Goal: Task Accomplishment & Management: Manage account settings

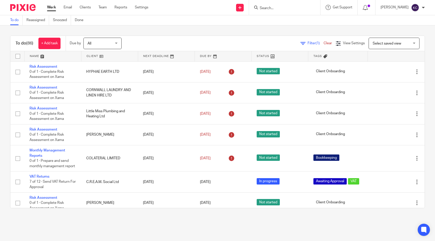
click at [278, 10] on input "Search" at bounding box center [282, 8] width 46 height 5
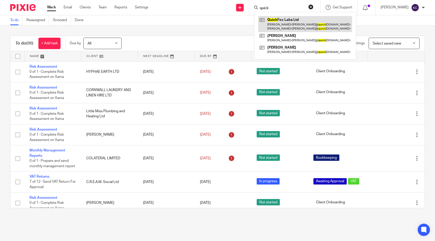
type input "quick"
click at [283, 27] on link at bounding box center [305, 24] width 94 height 16
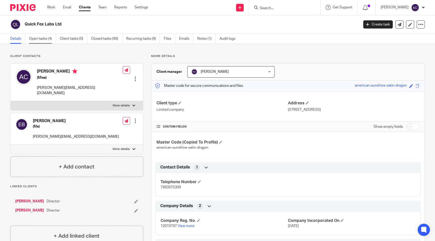
click at [46, 39] on link "Open tasks (4)" at bounding box center [42, 39] width 27 height 10
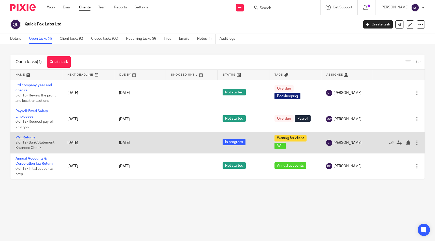
click at [21, 138] on link "VAT Returns" at bounding box center [26, 138] width 20 height 4
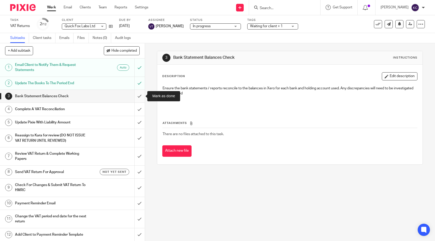
click at [137, 96] on input "submit" at bounding box center [72, 96] width 145 height 13
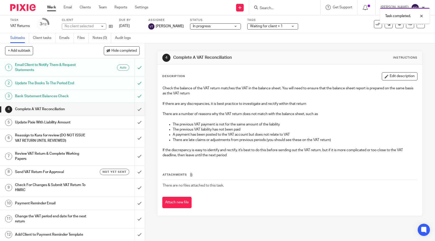
click at [138, 109] on input "submit" at bounding box center [72, 109] width 145 height 13
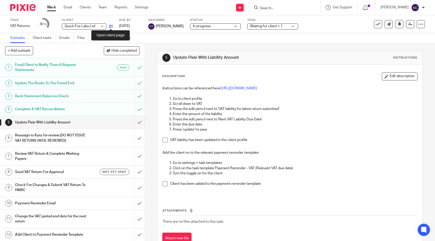
click at [109, 26] on icon at bounding box center [111, 26] width 4 height 4
click at [165, 141] on span at bounding box center [165, 139] width 5 height 5
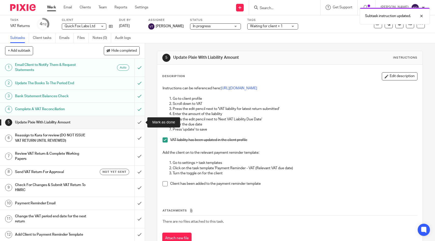
click at [139, 125] on input "submit" at bounding box center [72, 122] width 145 height 13
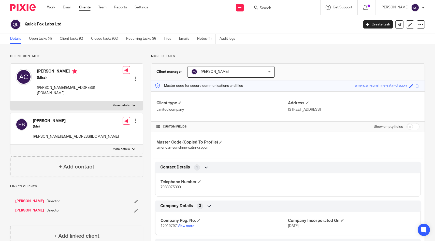
click at [417, 126] on input "checkbox" at bounding box center [413, 126] width 13 height 7
checkbox input "true"
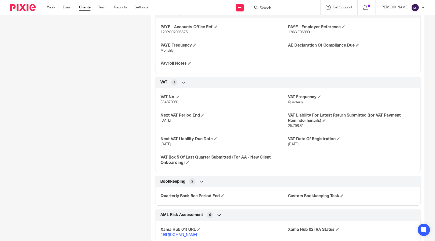
scroll to position [533, 0]
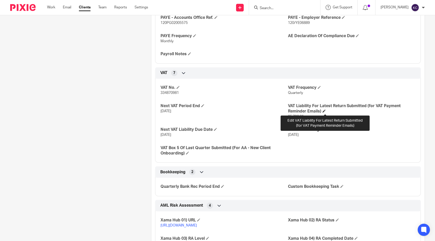
click at [325, 111] on span at bounding box center [324, 110] width 3 height 3
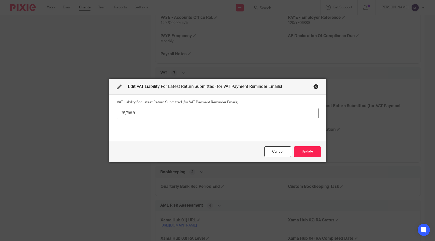
click at [229, 113] on input "25,798.81" at bounding box center [218, 113] width 202 height 11
type input "26,209.39"
click at [311, 152] on button "Update" at bounding box center [307, 151] width 27 height 11
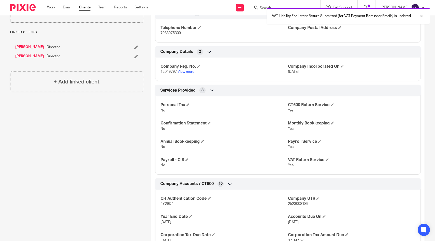
scroll to position [0, 0]
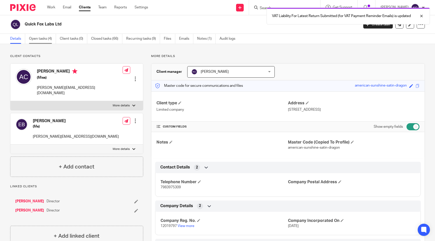
click at [43, 41] on link "Open tasks (4)" at bounding box center [42, 39] width 27 height 10
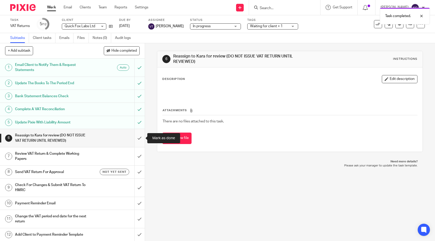
click at [138, 139] on input "submit" at bounding box center [72, 138] width 145 height 18
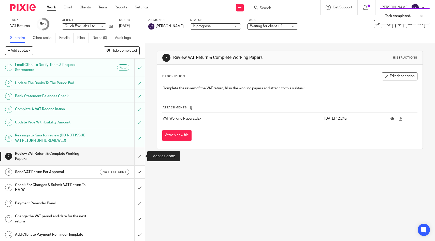
click at [141, 156] on input "submit" at bounding box center [72, 156] width 145 height 18
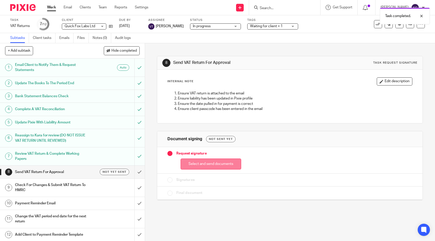
click at [188, 166] on button "Select and send documents" at bounding box center [211, 164] width 61 height 11
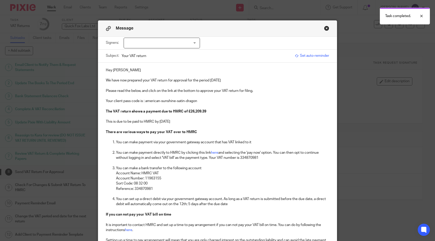
click at [208, 112] on p "The VAT return shows a payment due to HMRC of £26,209.39" at bounding box center [218, 111] width 224 height 5
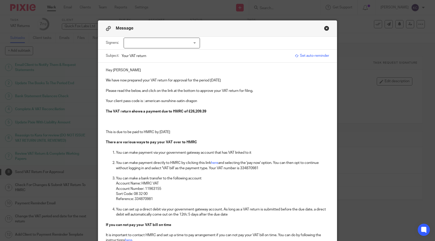
click at [153, 112] on strong "a payment due to HMRC of £26,209.39" at bounding box center [174, 112] width 63 height 4
click at [181, 121] on p at bounding box center [218, 121] width 224 height 5
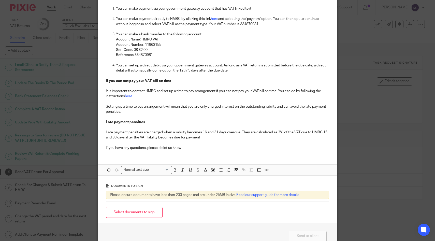
scroll to position [147, 0]
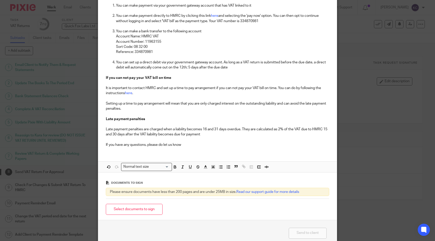
click at [129, 210] on button "Select documents to sign" at bounding box center [134, 209] width 57 height 11
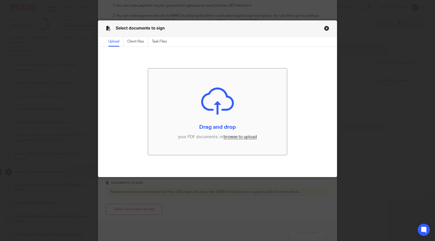
click at [211, 104] on input "file" at bounding box center [217, 111] width 139 height 87
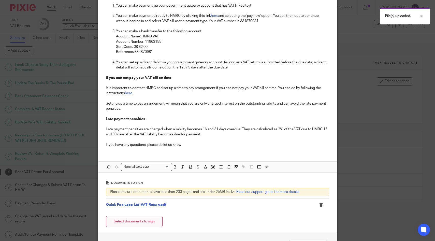
click at [142, 220] on button "Select documents to sign" at bounding box center [134, 221] width 57 height 11
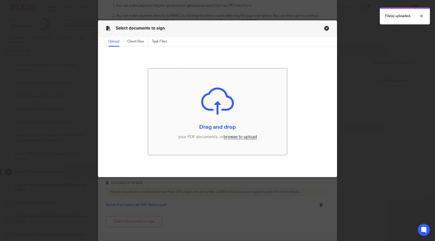
click at [219, 103] on input "file" at bounding box center [217, 111] width 139 height 87
click at [327, 27] on button "Close modal" at bounding box center [326, 28] width 5 height 5
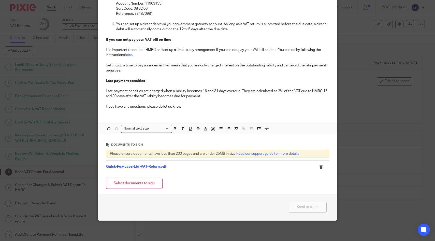
scroll to position [0, 0]
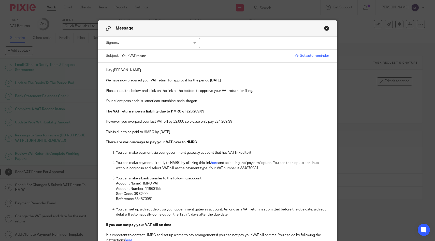
click at [148, 44] on div at bounding box center [162, 43] width 76 height 11
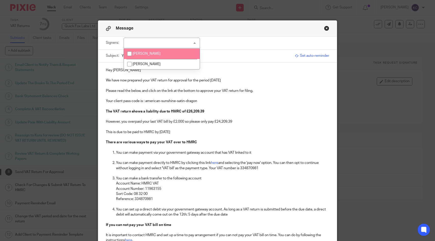
click at [151, 53] on li "Amy Cahill" at bounding box center [162, 54] width 76 height 10
checkbox input "true"
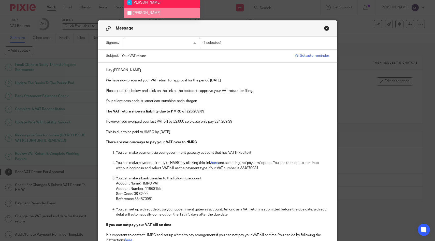
scroll to position [186, 0]
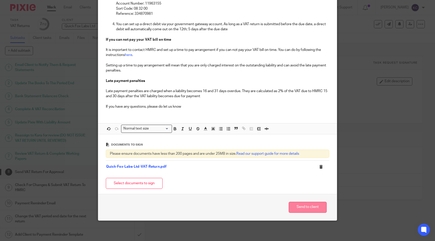
click at [316, 208] on button "Send to client" at bounding box center [308, 207] width 38 height 11
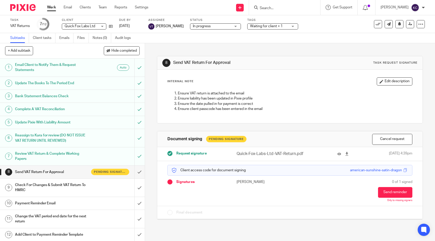
click at [270, 29] on div "Waiting for client + 1" at bounding box center [272, 26] width 51 height 6
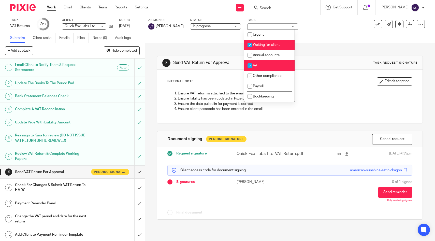
click at [267, 45] on span "Waiting for client" at bounding box center [266, 45] width 27 height 4
checkbox input "false"
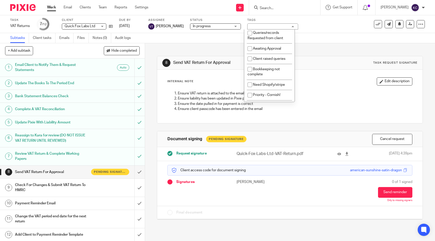
scroll to position [139, 0]
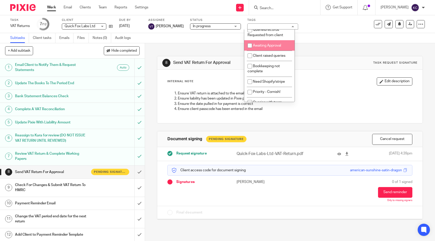
click at [267, 47] on span "Awaiting Approval" at bounding box center [267, 46] width 28 height 4
checkbox input "true"
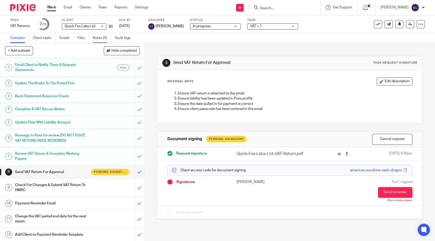
click at [93, 38] on link "Notes (0)" at bounding box center [102, 38] width 19 height 10
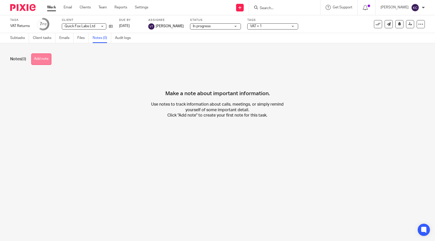
click at [49, 59] on button "Add note" at bounding box center [41, 58] width 20 height 11
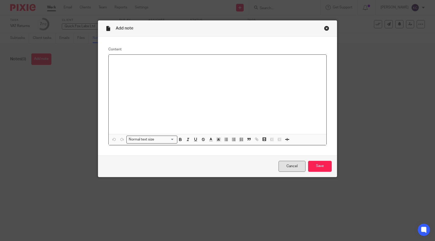
click at [292, 168] on link "Cancel" at bounding box center [292, 166] width 27 height 11
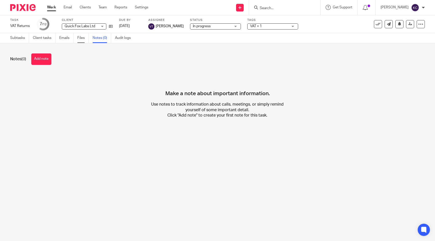
click at [81, 41] on link "Files" at bounding box center [82, 38] width 11 height 10
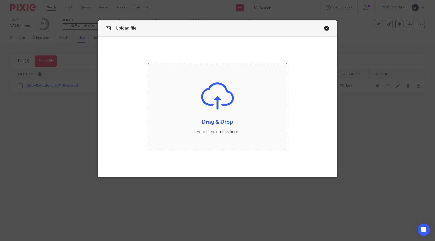
click at [234, 98] on input "file" at bounding box center [217, 106] width 139 height 87
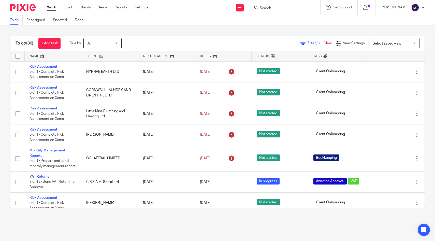
click at [272, 7] on input "Search" at bounding box center [282, 8] width 46 height 5
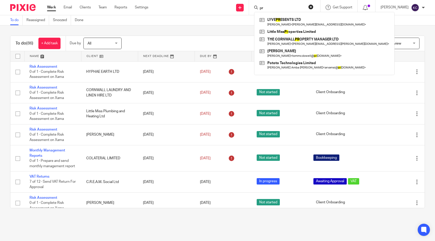
type input "p"
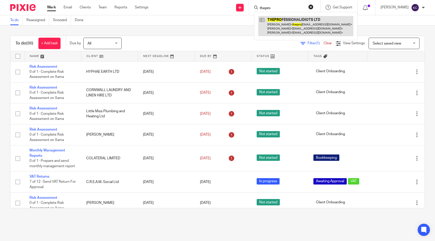
type input "thepro"
click at [290, 26] on link at bounding box center [305, 26] width 95 height 20
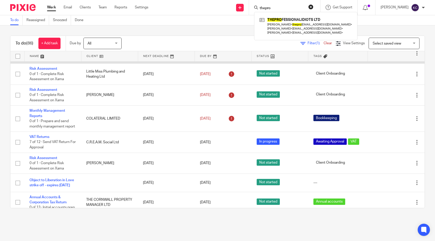
scroll to position [63, 0]
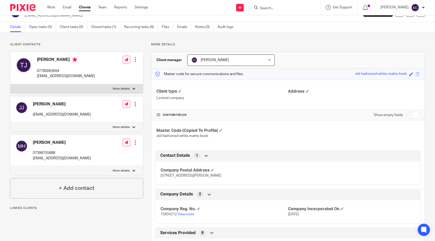
scroll to position [13, 0]
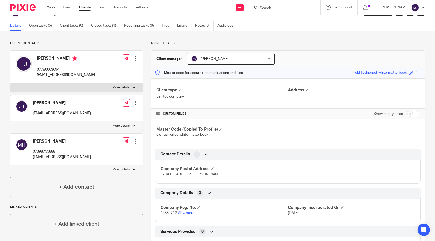
click at [285, 5] on form at bounding box center [286, 7] width 54 height 6
click at [274, 7] on input "Search" at bounding box center [282, 8] width 46 height 5
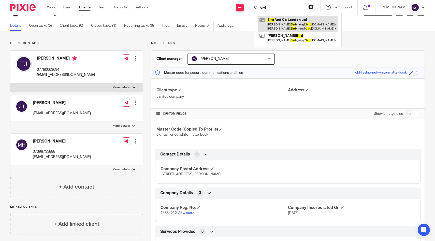
type input "bird"
click at [281, 23] on link at bounding box center [297, 24] width 79 height 16
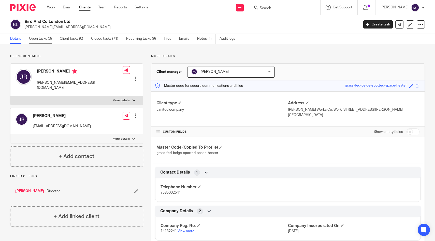
click at [33, 39] on link "Open tasks (3)" at bounding box center [42, 39] width 27 height 10
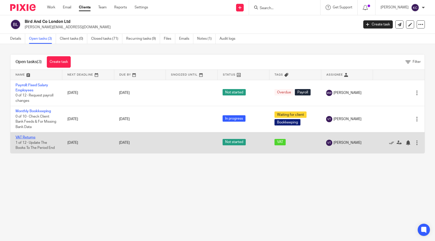
click at [26, 139] on link "VAT Returns" at bounding box center [26, 138] width 20 height 4
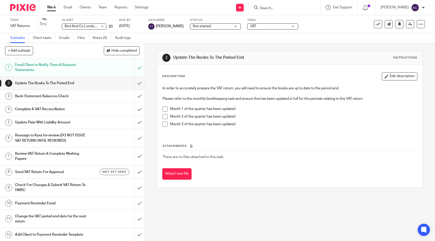
click at [220, 27] on span "Not started" at bounding box center [212, 26] width 38 height 5
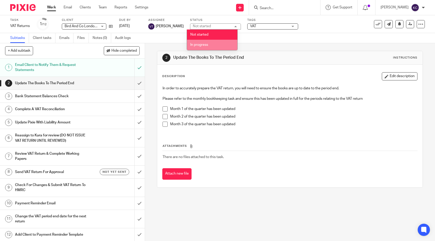
click at [214, 44] on li "In progress" at bounding box center [212, 45] width 50 height 10
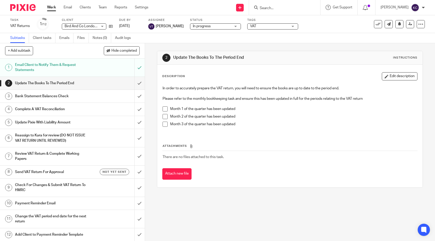
click at [268, 25] on span "VAT" at bounding box center [269, 26] width 38 height 5
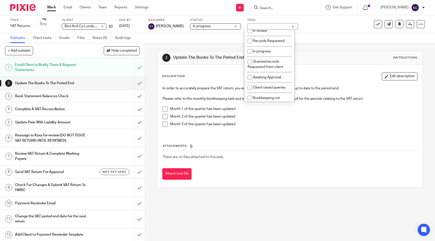
scroll to position [108, 0]
click at [267, 78] on li "Awaiting Approval" at bounding box center [269, 77] width 50 height 10
checkbox input "false"
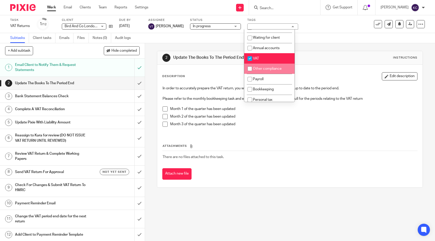
scroll to position [0, 0]
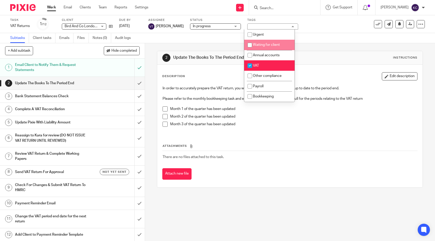
click at [264, 45] on span "Waiting for client" at bounding box center [266, 45] width 27 height 4
checkbox input "true"
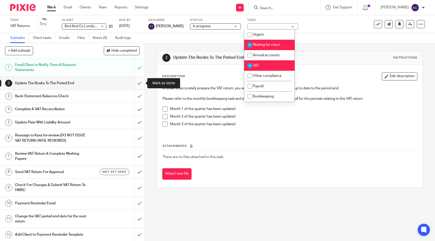
click at [140, 81] on input "submit" at bounding box center [72, 83] width 145 height 13
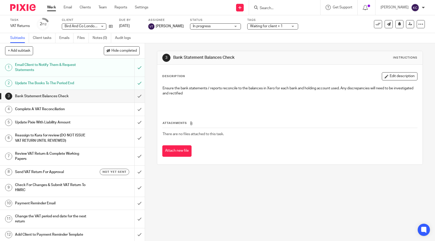
click at [274, 5] on form at bounding box center [286, 7] width 54 height 6
click at [274, 8] on input "Search" at bounding box center [282, 8] width 46 height 5
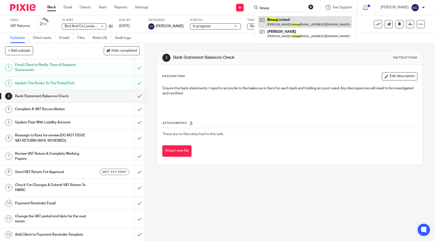
type input "bmaq"
click at [279, 21] on link at bounding box center [305, 22] width 94 height 12
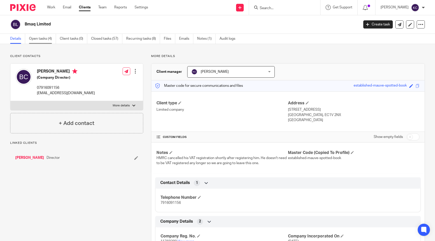
click at [38, 40] on link "Open tasks (4)" at bounding box center [42, 39] width 27 height 10
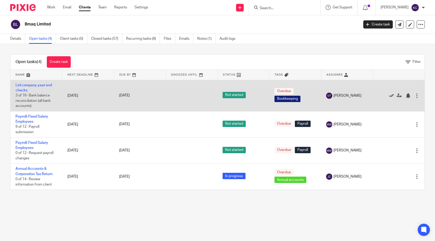
click at [391, 96] on icon at bounding box center [391, 95] width 5 height 5
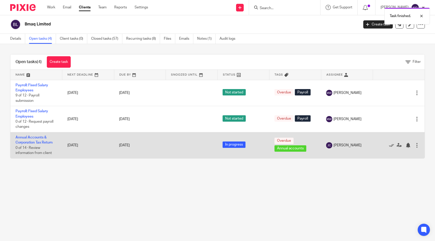
click at [29, 147] on td "Annual Accounts & Corporation Tax Return 0 of 14 · Review information from clie…" at bounding box center [36, 145] width 52 height 26
click at [28, 142] on link "Annual Accounts & Corporation Tax Return" at bounding box center [34, 140] width 37 height 9
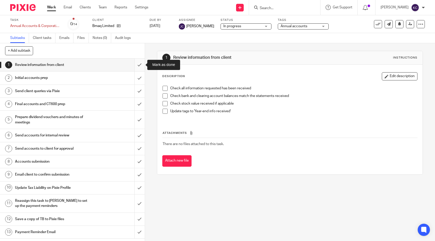
click at [141, 68] on input "submit" at bounding box center [72, 65] width 145 height 13
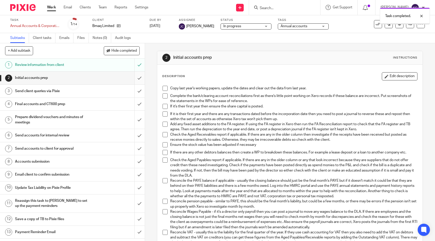
click at [138, 79] on input "submit" at bounding box center [72, 78] width 145 height 13
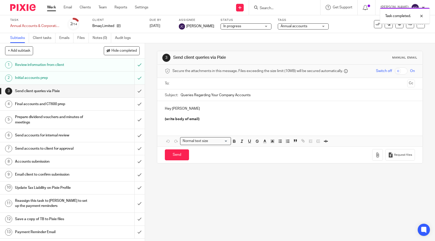
click at [139, 91] on input "submit" at bounding box center [72, 91] width 145 height 13
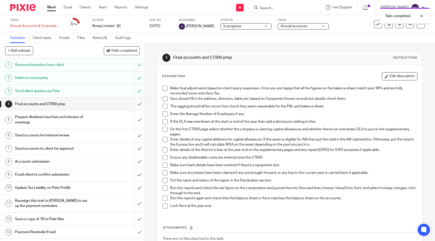
drag, startPoint x: 0, startPoint y: 0, endPoint x: 139, endPoint y: 104, distance: 173.3
click at [139, 104] on input "submit" at bounding box center [72, 104] width 145 height 13
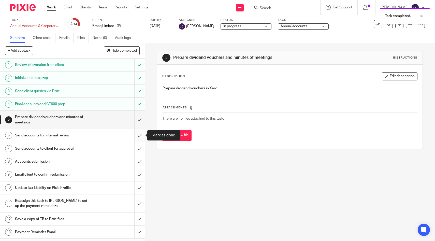
click at [137, 137] on input "submit" at bounding box center [72, 135] width 145 height 13
click at [92, 149] on div "Send accounts to client for approval" at bounding box center [72, 149] width 114 height 8
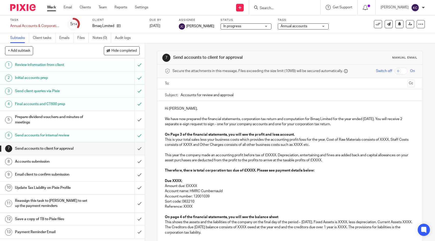
scroll to position [2, 0]
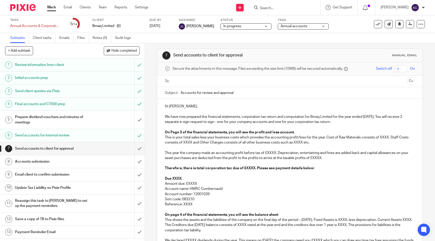
click at [178, 106] on p "Hi Bernard," at bounding box center [290, 106] width 250 height 5
click at [187, 107] on p "Hi Stranger," at bounding box center [290, 106] width 250 height 5
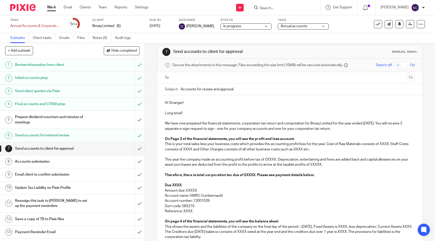
scroll to position [9, 0]
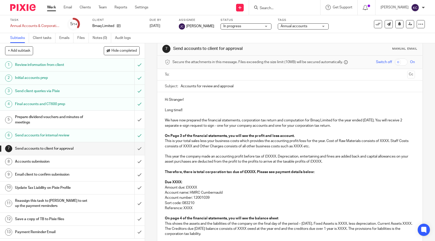
click at [298, 135] on p "On Page 3 of the financial statements, you will see the profit and loss account." at bounding box center [290, 135] width 250 height 5
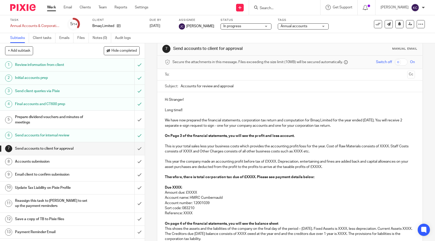
drag, startPoint x: 315, startPoint y: 154, endPoint x: 151, endPoint y: 146, distance: 163.8
click at [151, 146] on div "7 Send accounts to client for approval Manual email Secure the attachments in t…" at bounding box center [290, 142] width 290 height 198
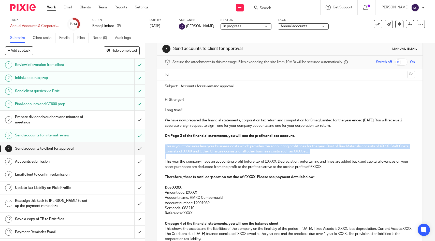
drag, startPoint x: 164, startPoint y: 145, endPoint x: 312, endPoint y: 154, distance: 148.6
click at [312, 154] on div "Hi Stranger! Long time!! We have now prepared the financial statements, corpora…" at bounding box center [289, 199] width 265 height 215
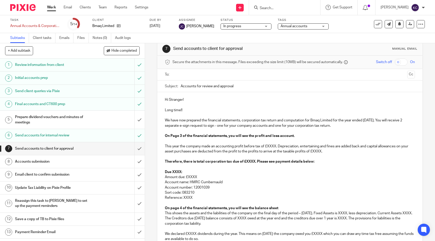
click at [271, 148] on p "This year the company made an accounting profit before tax of £XXXX. Depreciati…" at bounding box center [290, 149] width 250 height 10
drag, startPoint x: 301, startPoint y: 147, endPoint x: 336, endPoint y: 144, distance: 35.0
click at [336, 144] on p "This year the company made an accounting profit before tax of £11,475. Deprecia…" at bounding box center [290, 149] width 250 height 10
drag, startPoint x: 368, startPoint y: 146, endPoint x: 246, endPoint y: 153, distance: 122.6
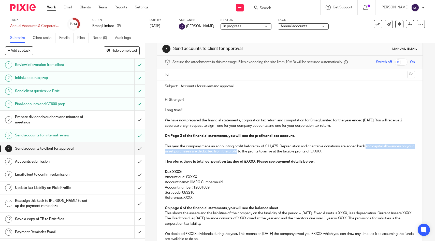
click at [246, 153] on p "This year the company made an accounting profit before tax of £11,475. Deprecia…" at bounding box center [290, 149] width 250 height 10
click at [198, 151] on p "This year the company made an accounting profit before tax of £11,475. Deprecia…" at bounding box center [290, 149] width 250 height 10
click at [271, 150] on p "This year the company made an accounting profit before tax of £11,475. Deprecia…" at bounding box center [290, 149] width 250 height 10
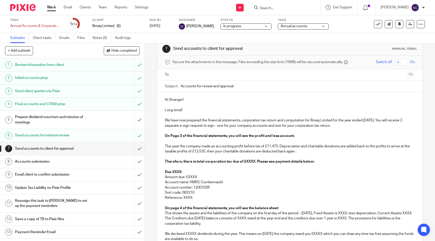
click at [286, 152] on p "This year the company made an accounting profit before tax of £11,475. Deprecia…" at bounding box center [290, 149] width 250 height 10
click at [291, 152] on p "This year the company made an accounting profit before tax of £11,475. Deprecia…" at bounding box center [290, 149] width 250 height 10
click at [249, 161] on strong "Therefore, there is total corporation tax due of £XXXX. Please see payment deta…" at bounding box center [240, 162] width 150 height 4
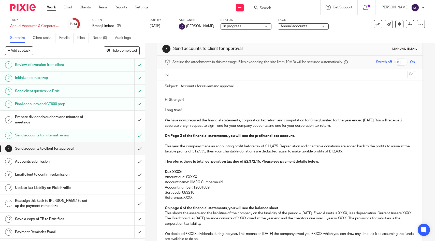
scroll to position [28, 0]
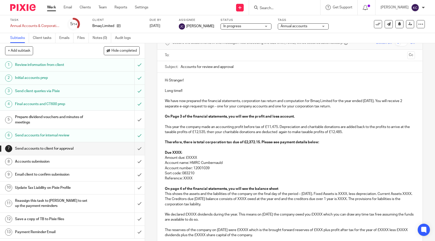
click at [176, 152] on strong "Due XXXX:" at bounding box center [173, 153] width 17 height 4
click at [189, 157] on p "Amount due: £XXXX" at bounding box center [290, 157] width 250 height 5
click at [189, 178] on p "Reference: XXXX" at bounding box center [290, 178] width 250 height 5
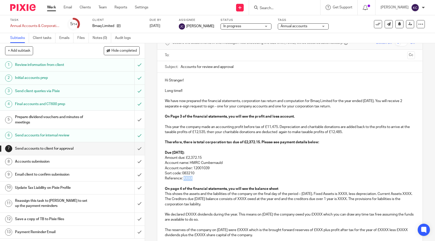
click at [189, 178] on p "Reference: XXXX" at bounding box center [290, 178] width 250 height 5
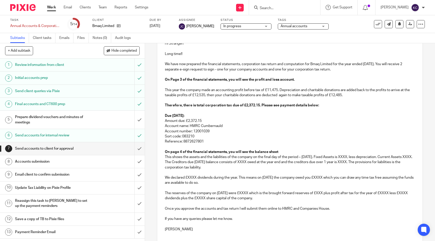
scroll to position [91, 0]
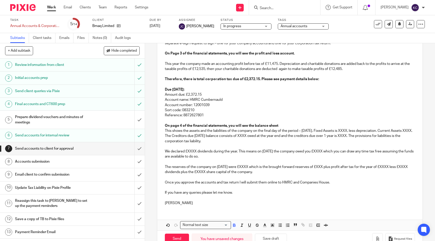
click at [284, 125] on p "On page 4 of the financial statements, you will see the balance sheet" at bounding box center [290, 125] width 250 height 5
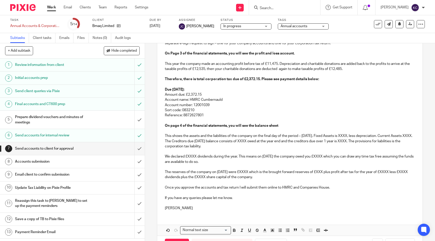
click at [353, 136] on p "This shows the assets and the liabilities of the company on the final day of th…" at bounding box center [290, 141] width 250 height 16
click at [223, 141] on p "This shows the assets and the liabilities of the company on the final day of th…" at bounding box center [290, 141] width 250 height 16
click at [342, 141] on p "This shows the assets and the liabilities of the company on the final day of th…" at bounding box center [290, 141] width 250 height 16
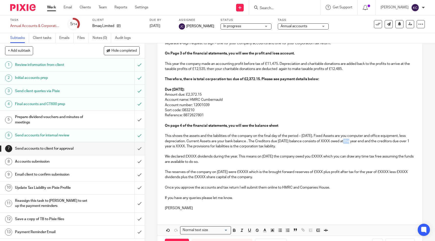
click at [342, 141] on p "This shows the assets and the liabilities of the company on the final day of th…" at bounding box center [290, 141] width 250 height 16
drag, startPoint x: 307, startPoint y: 141, endPoint x: 202, endPoint y: 147, distance: 104.7
click at [202, 147] on p "This shows the assets and the liabilities of the company on the final day of th…" at bounding box center [290, 141] width 250 height 16
drag, startPoint x: 273, startPoint y: 147, endPoint x: 184, endPoint y: 145, distance: 89.3
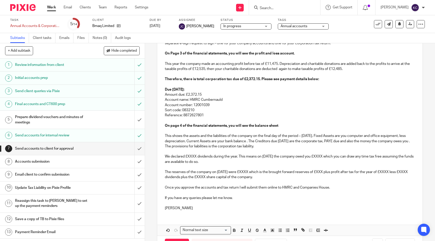
click at [184, 145] on p "This shows the assets and the liabilities of the company on the final day of th…" at bounding box center [290, 141] width 250 height 16
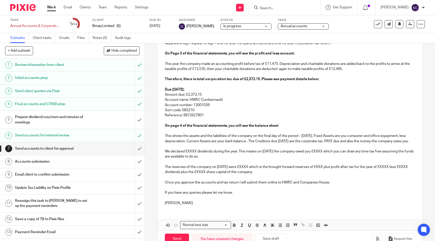
click at [192, 156] on p "We declared £XXXX dividends during the year. This means on 31 Jan 2025 the comp…" at bounding box center [290, 154] width 250 height 10
click at [331, 156] on p "We declared £14,000 dividends during the year. This means on 31 Jan 2025 the co…" at bounding box center [290, 154] width 250 height 10
click at [254, 171] on p "The reserves of the company on 31 Jan 2025 were £XXXX which is the brought forw…" at bounding box center [290, 169] width 250 height 10
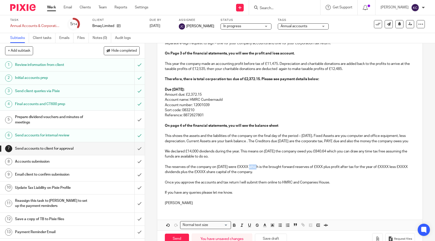
click at [254, 171] on p "The reserves of the company on 31 Jan 2025 were £XXXX which is the brought forw…" at bounding box center [290, 169] width 250 height 10
click at [336, 172] on p "The reserves of the company on 31 Jan 2025 were £13,115.33 which is the brought…" at bounding box center [290, 169] width 250 height 10
click at [172, 175] on p "The reserves of the company on 31 Jan 2025 were £13,115.33 which is the brought…" at bounding box center [290, 169] width 250 height 10
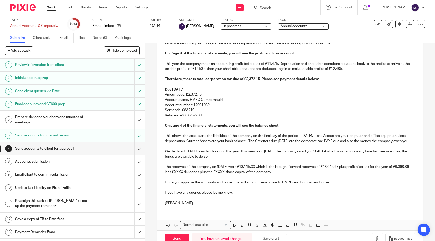
click at [197, 175] on p "The reserves of the company on 31 Jan 2025 were £13,115.33 which is the brought…" at bounding box center [290, 169] width 250 height 10
click at [237, 175] on p "The reserves of the company on 31 Jan 2025 were £13,115.33 which is the brought…" at bounding box center [290, 169] width 250 height 10
click at [337, 185] on p "Once you approve the accounts and tax return I will submit them online to HMRC …" at bounding box center [290, 182] width 250 height 5
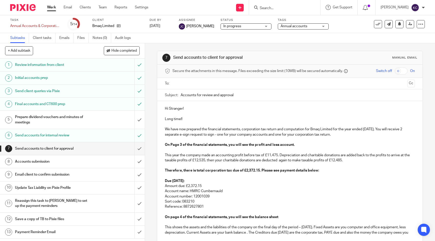
scroll to position [15, 0]
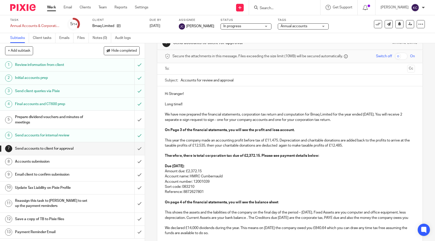
click at [219, 69] on input "text" at bounding box center [289, 69] width 231 height 6
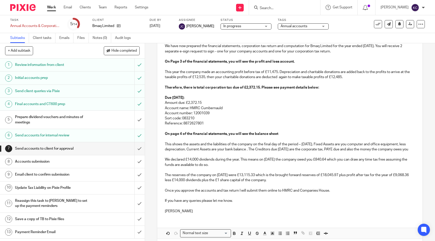
scroll to position [111, 0]
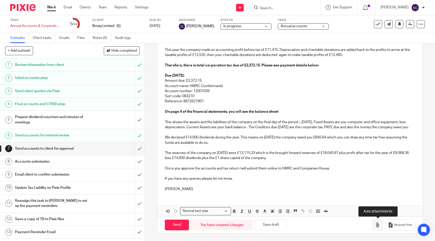
click at [375, 224] on button "button" at bounding box center [377, 224] width 11 height 11
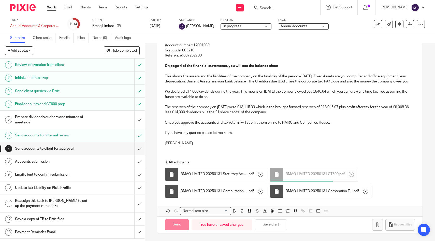
scroll to position [156, 0]
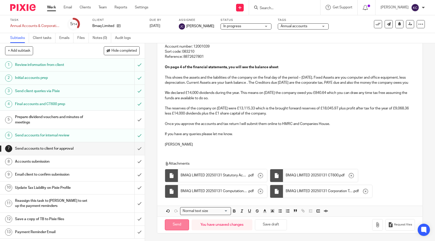
click at [173, 222] on input "Send" at bounding box center [177, 224] width 24 height 11
type input "Sent"
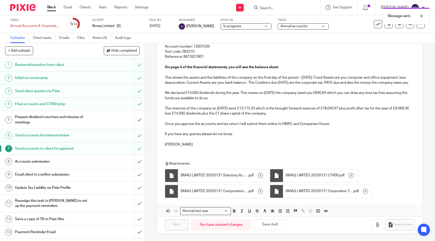
scroll to position [0, 0]
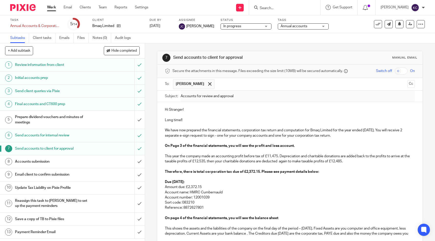
click at [296, 28] on span "Annual accounts" at bounding box center [294, 26] width 27 height 4
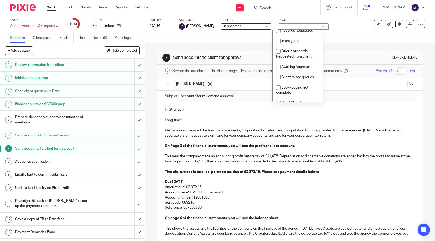
scroll to position [122, 0]
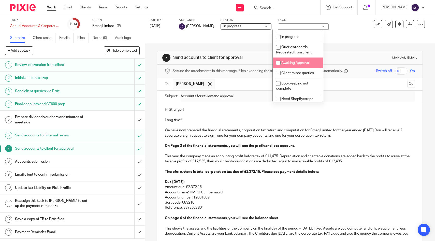
click at [293, 65] on span "Awaiting Approval" at bounding box center [295, 63] width 28 height 4
checkbox input "true"
click at [352, 36] on div "Subtasks Client tasks Emails Files Notes (0) Audit logs" at bounding box center [217, 38] width 435 height 10
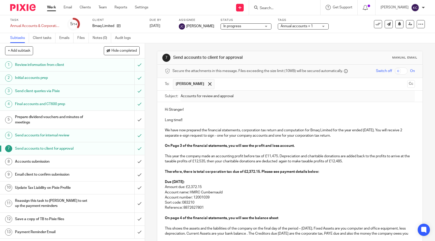
scroll to position [15, 0]
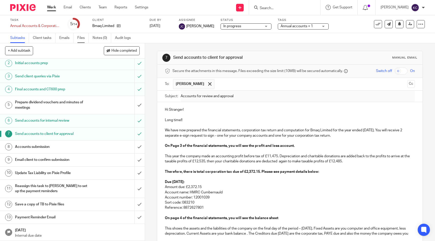
click at [81, 40] on link "Files" at bounding box center [82, 38] width 11 height 10
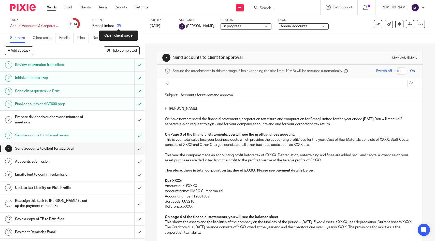
click at [120, 24] on icon at bounding box center [119, 26] width 4 height 4
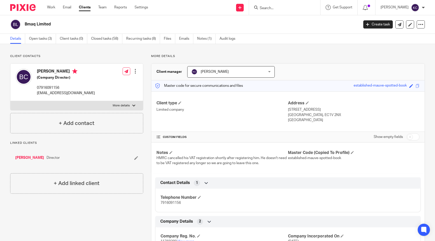
click at [407, 137] on input "checkbox" at bounding box center [413, 136] width 13 height 7
checkbox input "true"
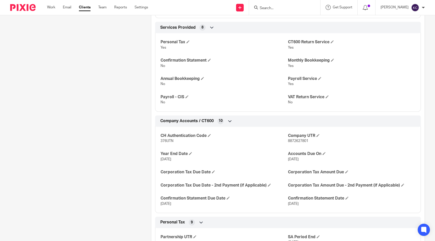
scroll to position [245, 0]
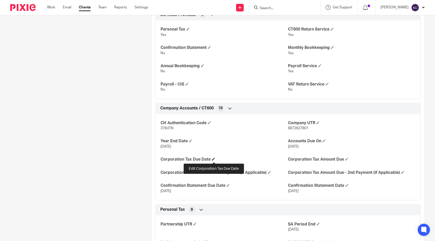
click at [212, 158] on span at bounding box center [213, 159] width 3 height 3
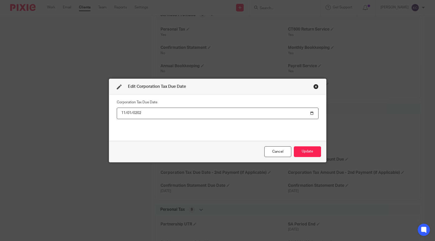
type input "2025-11-01"
click at [301, 154] on button "Update" at bounding box center [307, 151] width 27 height 11
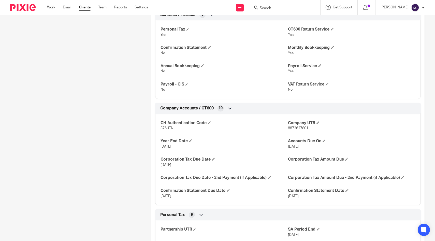
click at [304, 126] on span "8872627801" at bounding box center [298, 128] width 20 height 4
copy span "8872627801"
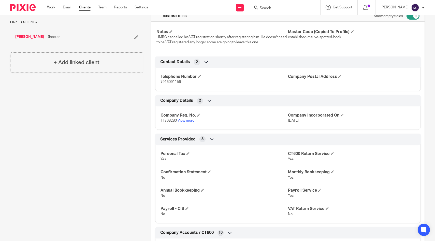
scroll to position [0, 0]
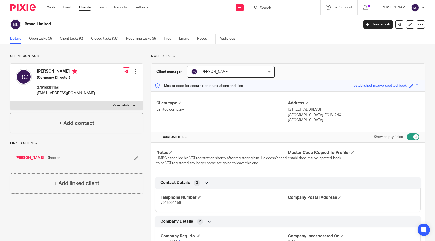
click at [58, 94] on p "bmaqltd@gmail.com" at bounding box center [66, 93] width 58 height 5
copy div "bmaqltd@gmail.com"
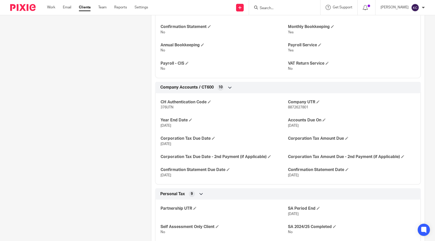
scroll to position [270, 0]
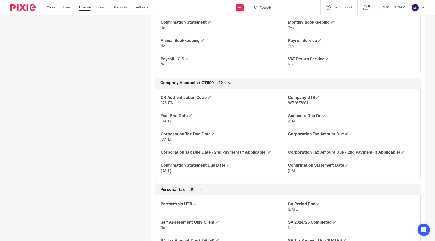
click at [347, 132] on h4 "Corporation Tax Amount Due" at bounding box center [351, 134] width 127 height 5
click at [347, 133] on span at bounding box center [346, 133] width 3 height 3
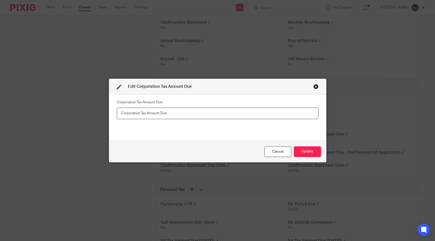
paste input "2,372.15"
type input "2,372.15"
click at [312, 150] on button "Update" at bounding box center [307, 151] width 27 height 11
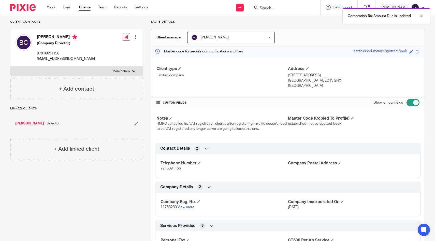
scroll to position [0, 0]
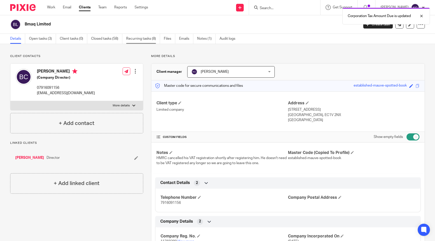
click at [129, 41] on link "Recurring tasks (8)" at bounding box center [143, 39] width 34 height 10
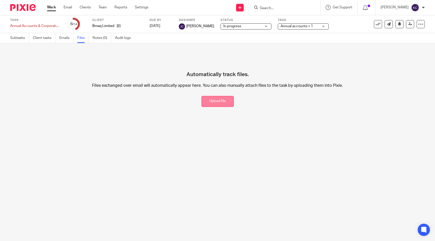
click at [216, 103] on button "Upload file" at bounding box center [218, 101] width 32 height 11
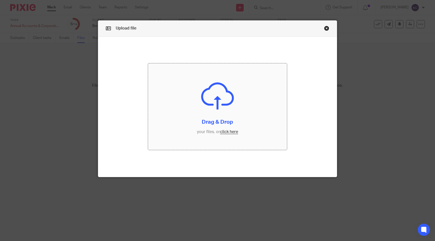
click at [206, 103] on input "file" at bounding box center [217, 106] width 139 height 87
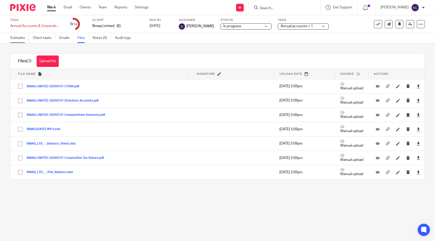
click at [16, 39] on link "Subtasks" at bounding box center [19, 38] width 19 height 10
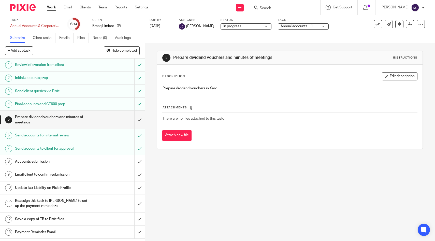
scroll to position [15, 0]
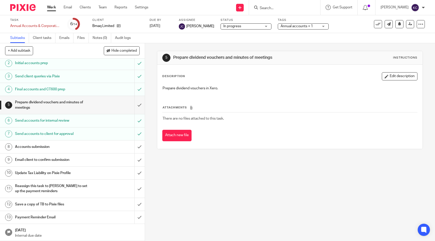
click at [65, 205] on h1 "Save a copy of TB to Pixie files" at bounding box center [53, 205] width 76 height 8
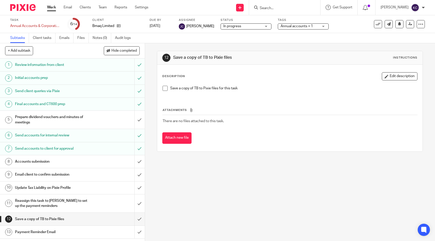
click at [167, 87] on span at bounding box center [165, 88] width 5 height 5
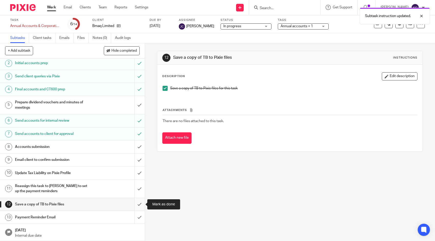
click at [140, 205] on input "submit" at bounding box center [72, 204] width 145 height 13
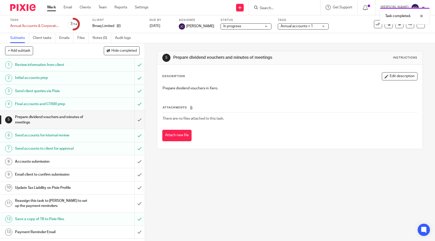
scroll to position [15, 0]
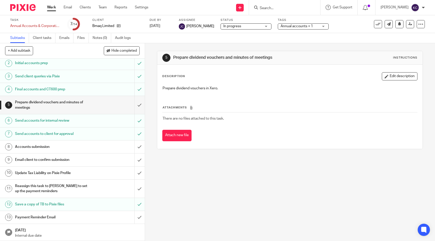
click at [84, 176] on h1 "Update Tax Liability on Pixie Profile" at bounding box center [53, 173] width 76 height 8
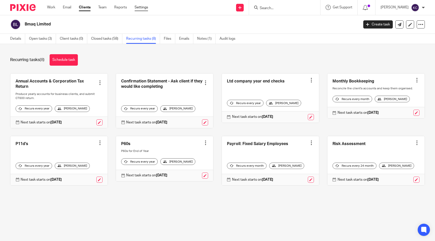
click at [144, 6] on link "Settings" at bounding box center [141, 7] width 13 height 5
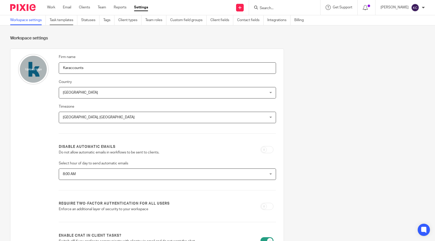
click at [62, 20] on link "Task templates" at bounding box center [64, 20] width 28 height 10
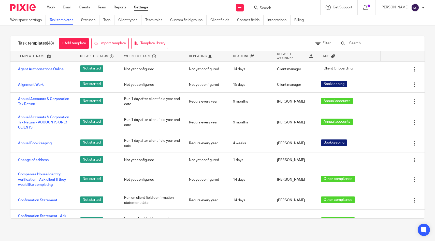
click at [380, 42] on input "text" at bounding box center [378, 43] width 59 height 6
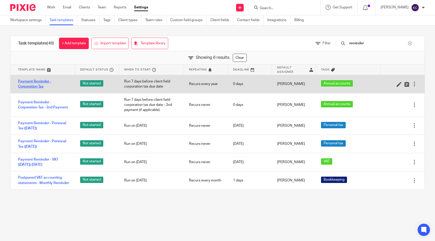
type input "reminder"
click at [43, 81] on link "Payment Reminder - Corporation Tax" at bounding box center [44, 84] width 52 height 10
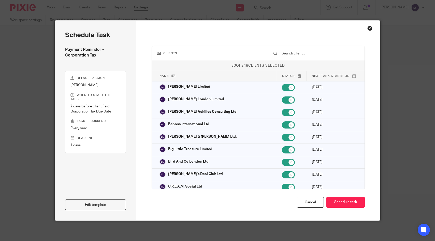
click at [311, 54] on input "text" at bounding box center [320, 54] width 78 height 6
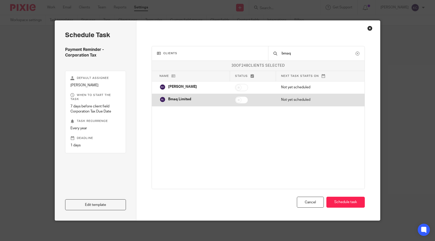
type input "bmaq"
click at [244, 102] on input "checkbox" at bounding box center [241, 99] width 13 height 7
checkbox input "true"
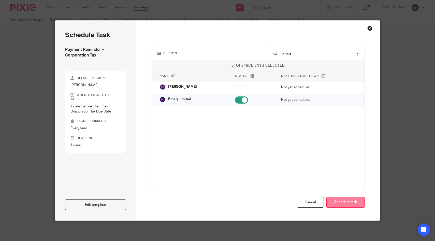
click at [333, 200] on button "Schedule task" at bounding box center [345, 202] width 38 height 11
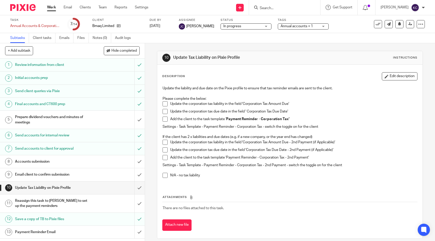
click at [164, 102] on span at bounding box center [165, 103] width 5 height 5
click at [164, 109] on span at bounding box center [165, 111] width 5 height 5
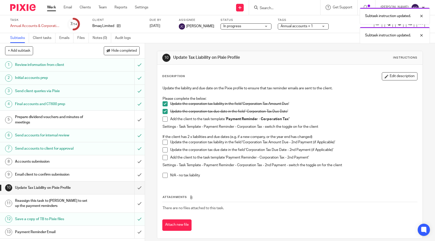
click at [164, 120] on span at bounding box center [165, 119] width 5 height 5
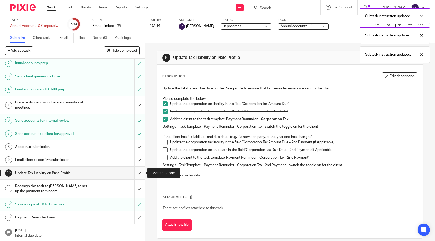
click at [138, 174] on input "submit" at bounding box center [72, 173] width 145 height 13
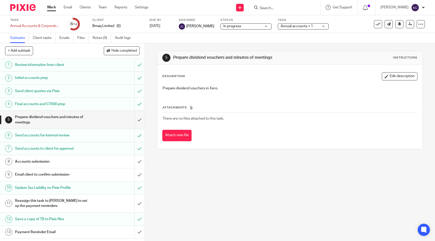
click at [98, 201] on div "Reassign this task to Taylor to set up the payment reminders" at bounding box center [72, 203] width 114 height 13
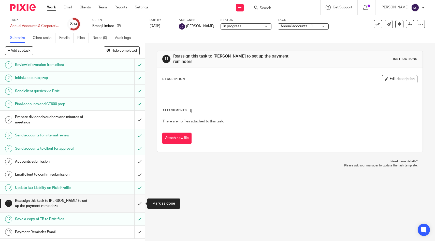
click at [139, 201] on input "submit" at bounding box center [72, 203] width 145 height 18
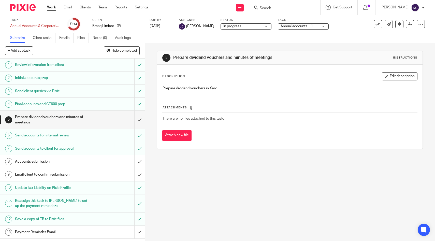
scroll to position [15, 0]
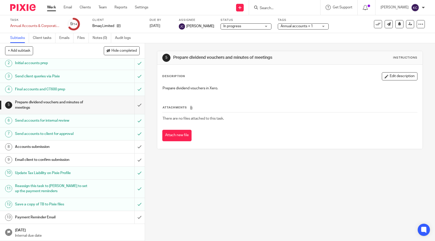
click at [298, 9] on input "Search" at bounding box center [282, 8] width 46 height 5
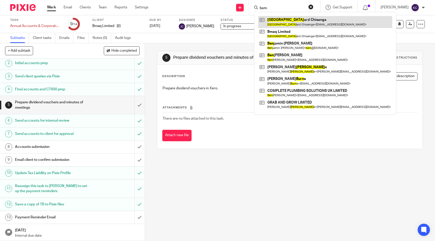
type input "bern"
click at [304, 24] on link at bounding box center [325, 22] width 134 height 12
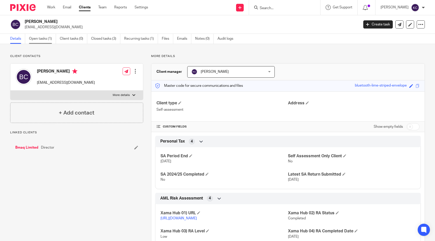
click at [46, 36] on link "Open tasks (1)" at bounding box center [42, 39] width 27 height 10
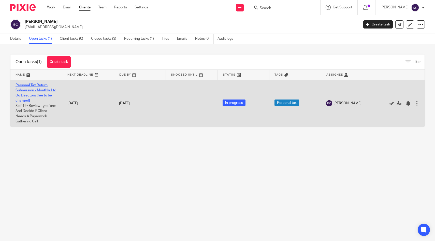
click at [24, 89] on link "Personal Tax Return Submission - Monthly Ltd Co Directors (fee to be charged)" at bounding box center [36, 92] width 41 height 19
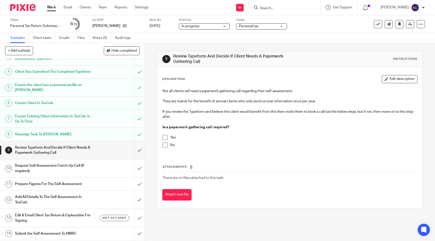
scroll to position [132, 0]
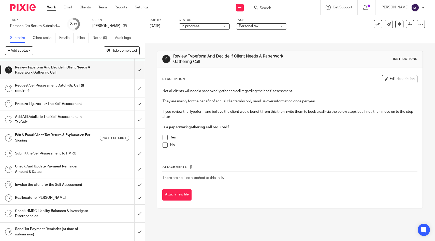
click at [166, 146] on span at bounding box center [165, 144] width 5 height 5
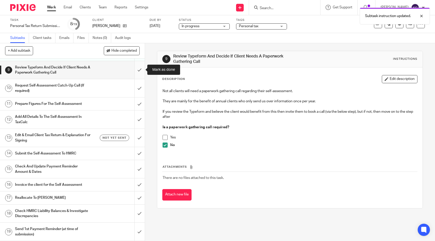
click at [138, 68] on input "submit" at bounding box center [72, 70] width 145 height 18
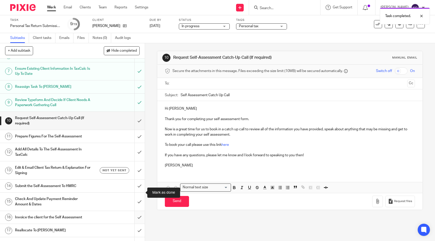
scroll to position [124, 0]
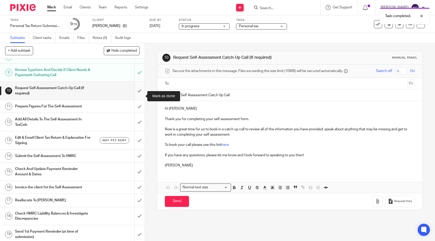
click at [136, 95] on input "submit" at bounding box center [72, 91] width 145 height 18
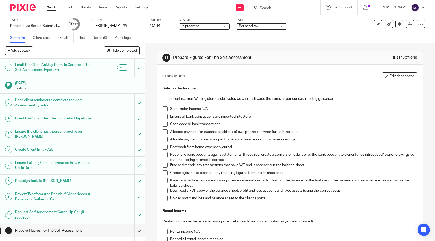
click at [166, 107] on span at bounding box center [165, 108] width 5 height 5
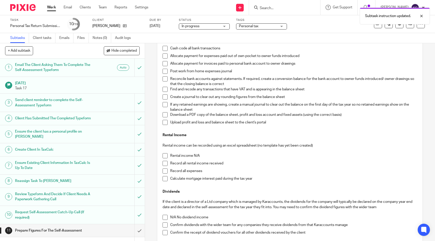
scroll to position [120, 0]
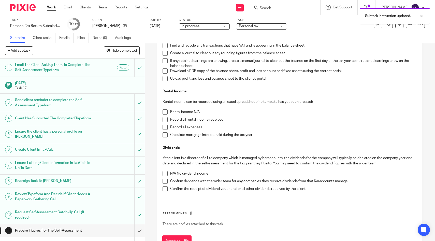
click at [166, 111] on span at bounding box center [165, 111] width 5 height 5
click at [165, 181] on span at bounding box center [165, 181] width 5 height 5
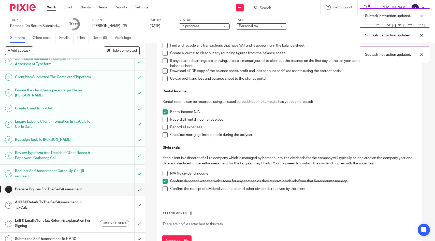
scroll to position [132, 0]
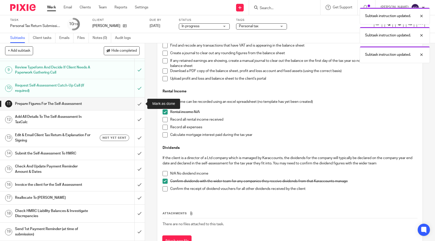
click at [136, 104] on input "submit" at bounding box center [72, 103] width 145 height 13
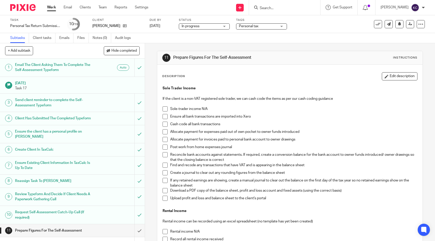
click at [280, 7] on input "Search" at bounding box center [282, 8] width 46 height 5
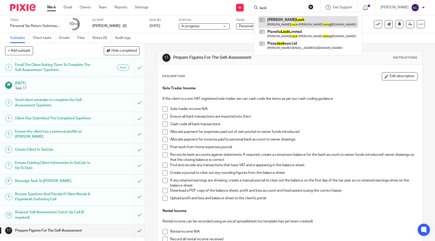
type input "lock"
click at [282, 22] on link at bounding box center [308, 22] width 100 height 12
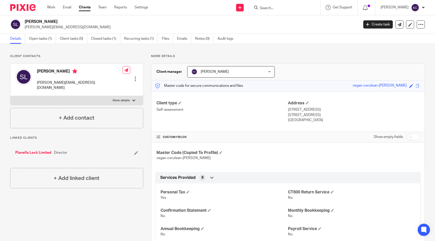
click at [411, 140] on input "checkbox" at bounding box center [413, 136] width 13 height 7
checkbox input "true"
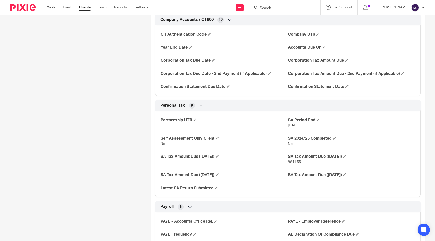
scroll to position [362, 0]
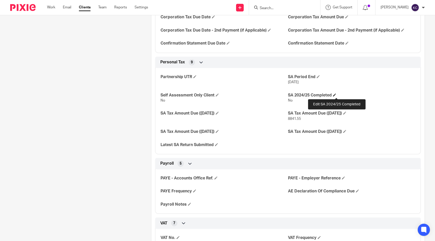
click at [336, 94] on span at bounding box center [334, 94] width 3 height 3
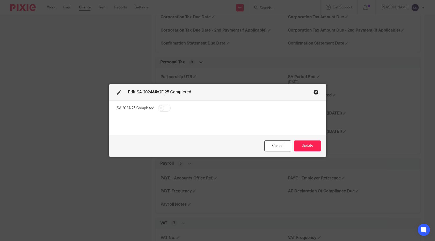
click at [166, 106] on input "checkbox" at bounding box center [164, 108] width 13 height 7
checkbox input "true"
click at [313, 142] on button "Update" at bounding box center [307, 145] width 27 height 11
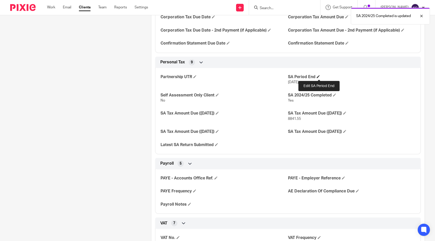
click at [320, 75] on span at bounding box center [318, 76] width 3 height 3
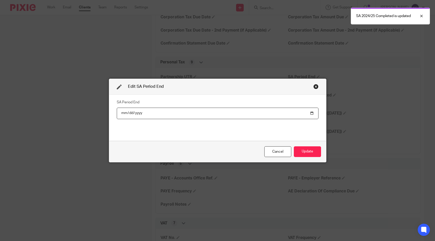
click at [136, 113] on input "2024-04-05" at bounding box center [218, 113] width 202 height 11
type input "2026-04-05"
click at [297, 151] on button "Update" at bounding box center [307, 151] width 27 height 11
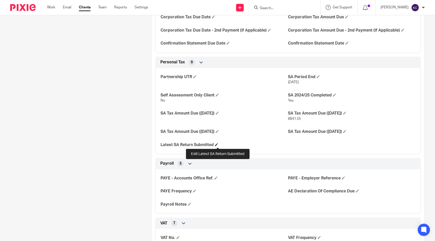
click at [218, 144] on span at bounding box center [216, 144] width 3 height 3
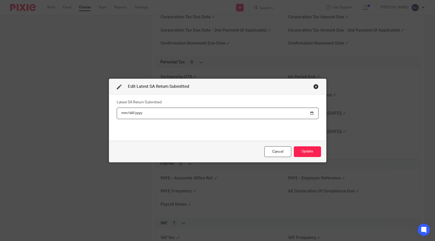
type input "0009-01-18"
click at [129, 111] on input "0009-01-18" at bounding box center [218, 113] width 202 height 11
type input "2025-09-18"
click at [298, 154] on button "Update" at bounding box center [307, 151] width 27 height 11
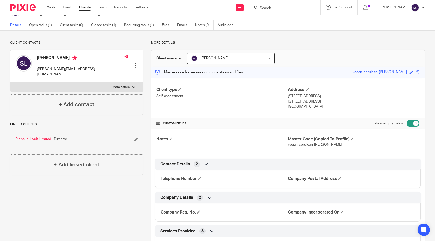
scroll to position [0, 0]
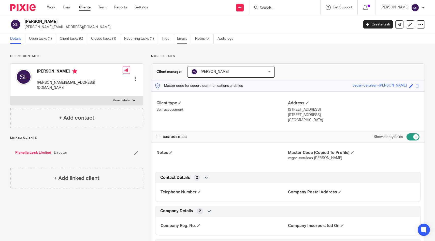
click at [179, 40] on link "Emails" at bounding box center [184, 39] width 14 height 10
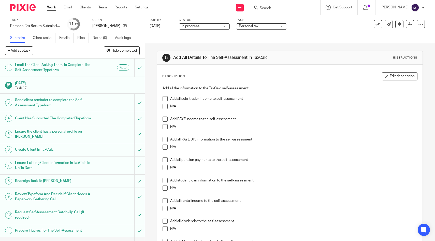
click at [70, 105] on h1 "Send client reminder to complete the Self-Assessment Typeform" at bounding box center [53, 102] width 76 height 13
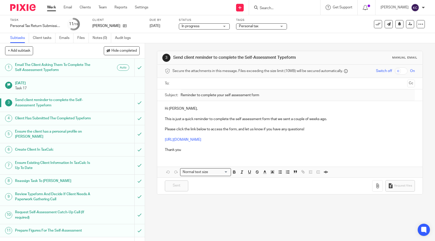
click at [58, 122] on h1 "Client Has Submitted The Completed Typeform" at bounding box center [53, 119] width 76 height 8
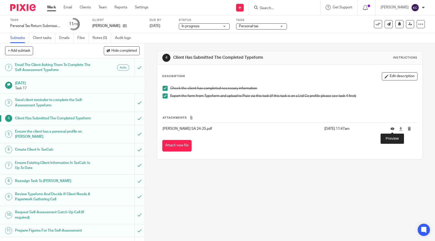
click at [393, 128] on icon at bounding box center [393, 129] width 4 height 4
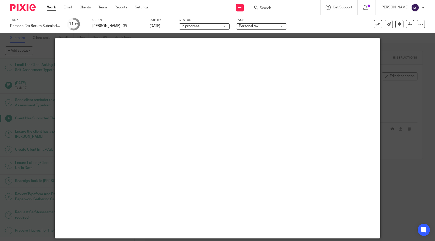
click at [38, 86] on div at bounding box center [217, 120] width 435 height 241
click at [125, 26] on icon at bounding box center [125, 26] width 4 height 4
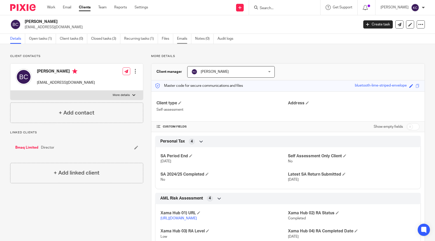
click at [183, 41] on link "Emails" at bounding box center [184, 39] width 14 height 10
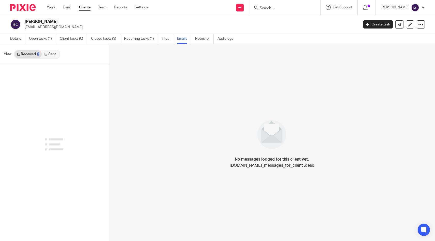
click at [48, 53] on link "Sent" at bounding box center [51, 54] width 18 height 8
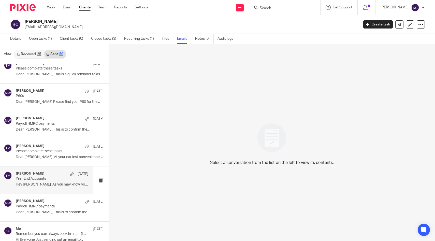
scroll to position [284, 0]
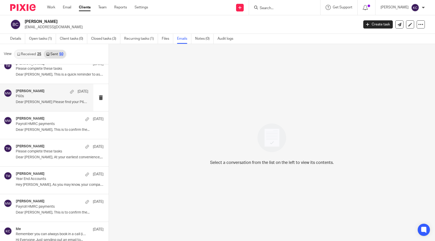
click at [39, 102] on p "Dear Bernard Please find your P60 for the..." at bounding box center [52, 102] width 73 height 4
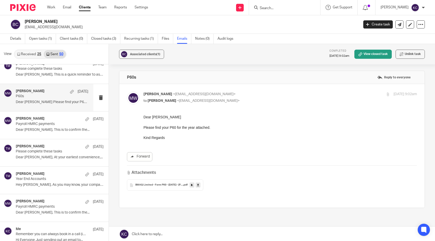
scroll to position [0, 0]
click at [150, 184] on span "BMAQ Limited - Form P60 - 05 April 2025 - Bernard Chisanga" at bounding box center [159, 184] width 48 height 3
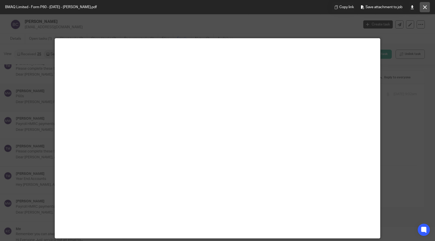
click at [427, 6] on button at bounding box center [425, 7] width 10 height 10
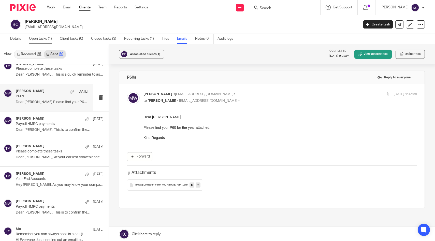
click at [45, 39] on link "Open tasks (1)" at bounding box center [42, 39] width 27 height 10
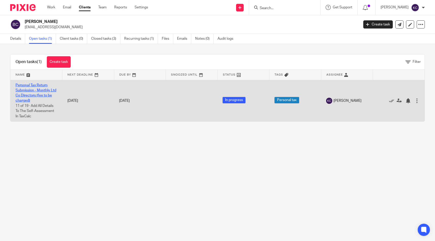
click link "Personal Tax Return Submission - Monthly Ltd Co Directors (fee to be charged)"
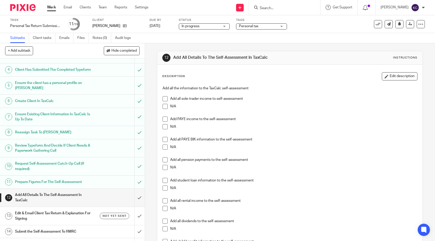
scroll to position [132, 0]
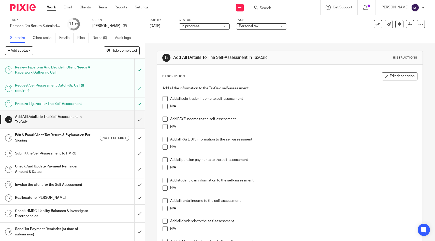
click at [166, 107] on span at bounding box center [165, 106] width 5 height 5
click at [166, 119] on span at bounding box center [165, 119] width 5 height 5
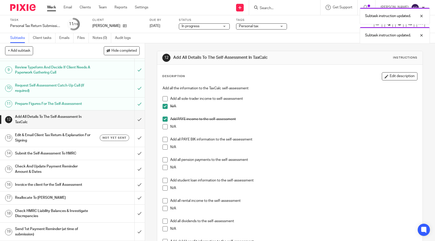
click at [165, 151] on li "N/A" at bounding box center [290, 149] width 255 height 8
click at [165, 147] on span at bounding box center [165, 147] width 5 height 5
click at [164, 168] on span at bounding box center [165, 167] width 5 height 5
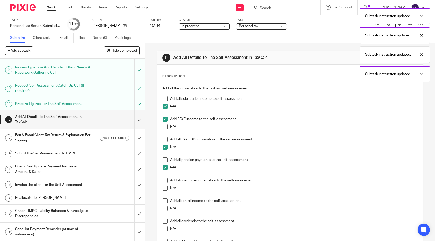
click at [166, 181] on span at bounding box center [165, 180] width 5 height 5
click at [165, 209] on span at bounding box center [165, 208] width 5 height 5
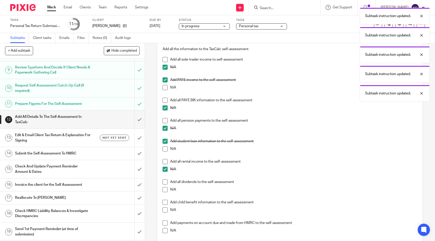
click at [165, 180] on span at bounding box center [165, 181] width 5 height 5
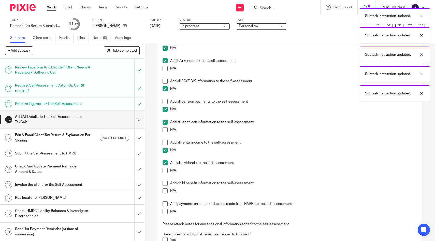
scroll to position [87, 0]
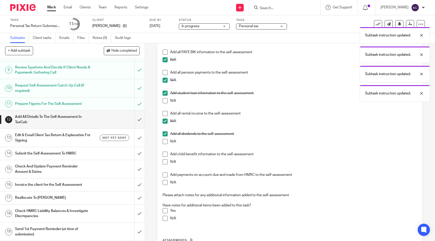
click at [166, 162] on span at bounding box center [165, 161] width 5 height 5
click at [166, 177] on span at bounding box center [165, 174] width 5 height 5
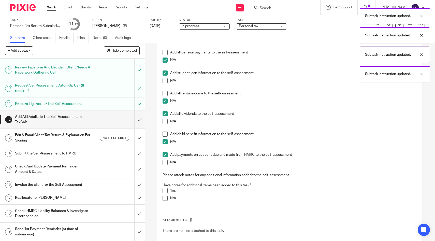
click at [164, 198] on span at bounding box center [165, 198] width 5 height 5
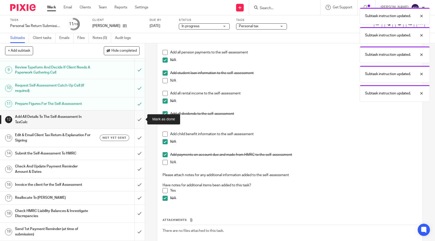
click at [138, 121] on input "submit" at bounding box center [72, 119] width 145 height 18
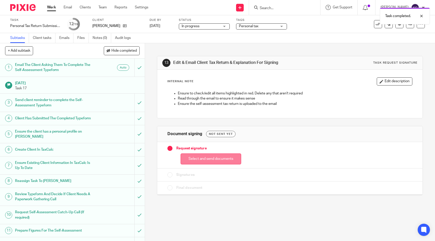
click at [209, 160] on button "Select and send documents" at bounding box center [211, 158] width 61 height 11
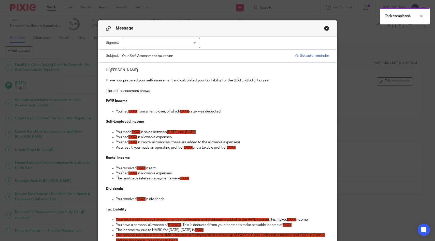
click at [161, 40] on div at bounding box center [162, 43] width 76 height 11
click at [160, 51] on li "[PERSON_NAME]" at bounding box center [162, 54] width 76 height 10
checkbox input "true"
click at [271, 81] on p "I have now prepared your self-assessment and calculated your tax liability for …" at bounding box center [218, 80] width 224 height 5
click at [132, 111] on span "£XXX" at bounding box center [133, 112] width 9 height 4
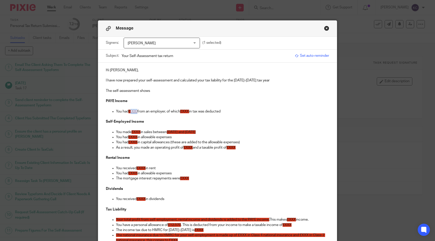
click at [132, 111] on span "£XXX" at bounding box center [133, 112] width 9 height 4
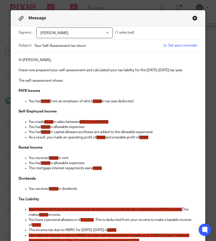
click at [47, 101] on span "£XXX" at bounding box center [45, 101] width 9 height 4
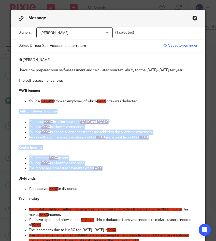
drag, startPoint x: 100, startPoint y: 174, endPoint x: 5, endPoint y: 112, distance: 113.4
click at [5, 112] on div "Message Signers: Bernard Chisanga Bernard Chisanga (1 selected) Subject: Your S…" at bounding box center [108, 120] width 216 height 241
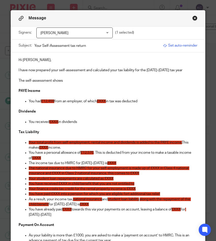
click at [106, 102] on span "£XXX" at bounding box center [101, 101] width 9 height 4
click at [54, 122] on span "£XXX" at bounding box center [53, 122] width 9 height 4
drag, startPoint x: 54, startPoint y: 144, endPoint x: 119, endPoint y: 144, distance: 65.1
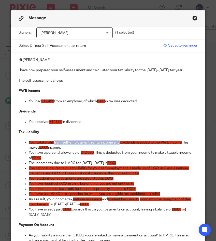
click at [119, 144] on span "Your total profit from self-employment, rental income and dividends is added to…" at bounding box center [105, 143] width 153 height 4
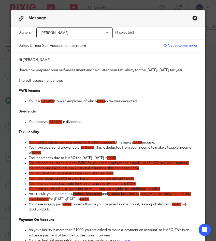
click at [71, 143] on span "Your total profit dividends is added to the PAYE income." at bounding box center [72, 143] width 87 height 4
click at [144, 143] on span "£XXX" at bounding box center [140, 143] width 9 height 4
click at [39, 153] on span "£XXX" at bounding box center [36, 153] width 9 height 4
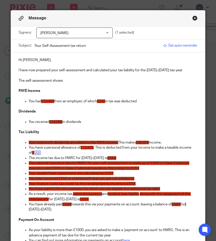
click at [39, 153] on span "£XXX" at bounding box center [36, 153] width 9 height 4
click at [108, 157] on span "£XXX" at bounding box center [111, 158] width 9 height 4
click at [166, 190] on p "You have paid £XXX into a pension for which you are eligible fort additional ta…" at bounding box center [113, 188] width 168 height 5
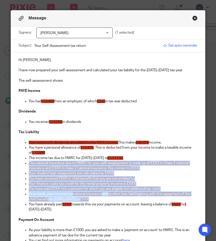
drag, startPoint x: 96, startPoint y: 199, endPoint x: 21, endPoint y: 161, distance: 84.7
click at [21, 161] on ul "Your total profit dividends are added to the PAYE income. This makes £26,459 in…" at bounding box center [108, 178] width 179 height 77
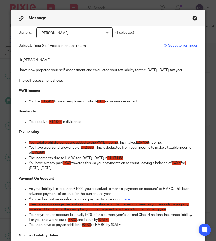
click at [69, 164] on span "£XXX" at bounding box center [67, 163] width 9 height 4
click at [178, 165] on span "£XXX" at bounding box center [175, 163] width 9 height 4
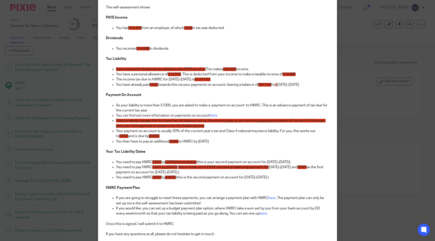
scroll to position [104, 0]
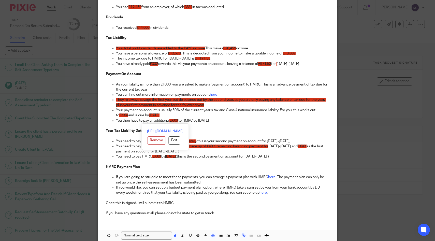
drag, startPoint x: 231, startPoint y: 122, endPoint x: 92, endPoint y: 76, distance: 147.3
click at [92, 76] on div "Message Signers: Bernard Chisanga Bernard Chisanga (1 selected) Subject: Your S…" at bounding box center [217, 120] width 435 height 241
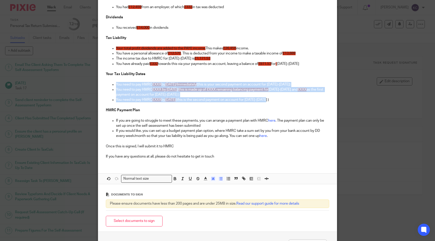
drag, startPoint x: 287, startPoint y: 101, endPoint x: 117, endPoint y: 85, distance: 170.9
click at [117, 85] on div "Hi Bernard, I have now prepared your self-assessment and calculated your tax li…" at bounding box center [217, 60] width 239 height 205
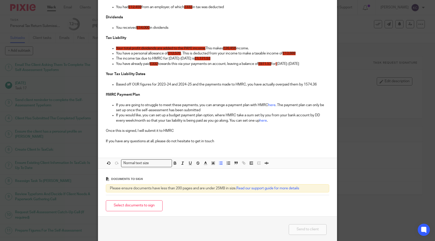
click at [306, 85] on p "Based off OUR figures for 2023-24 and 2024-25 and the payments made to HMRC, yo…" at bounding box center [222, 84] width 213 height 5
click at [327, 85] on p "Based off OUR figures for 2023-24 and 2024-25 and the payments made to HMRC, yo…" at bounding box center [222, 84] width 213 height 5
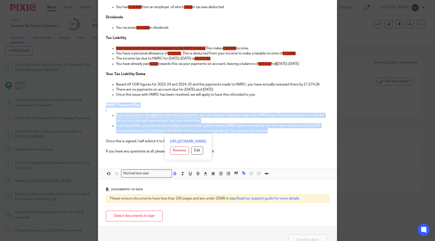
drag, startPoint x: 277, startPoint y: 133, endPoint x: 90, endPoint y: 105, distance: 188.9
click at [90, 105] on div "Message Signers: Bernard Chisanga Bernard Chisanga (1 selected) Subject: Your S…" at bounding box center [217, 120] width 435 height 241
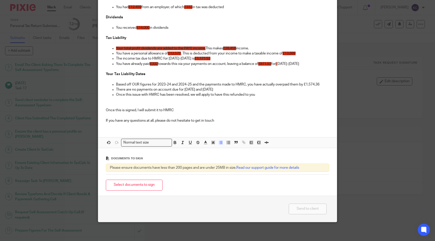
scroll to position [101, 0]
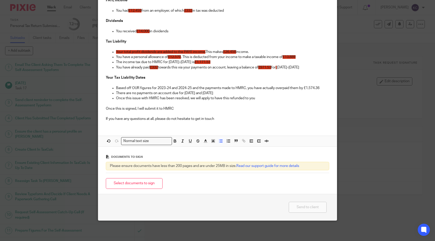
click at [186, 109] on p "Once this is signed, I will submit it to HMRC" at bounding box center [218, 108] width 224 height 5
click at [139, 185] on button "Select documents to sign" at bounding box center [134, 183] width 57 height 11
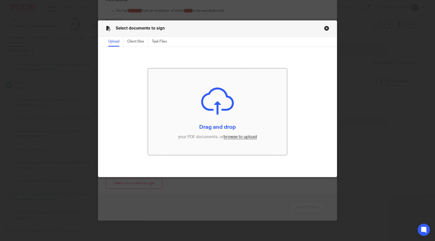
click at [201, 95] on input "file" at bounding box center [217, 111] width 139 height 87
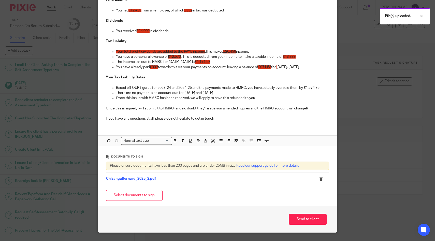
click at [221, 124] on div "Hi Bernard, I have now prepared your self-assessment and calculated your tax li…" at bounding box center [217, 44] width 239 height 164
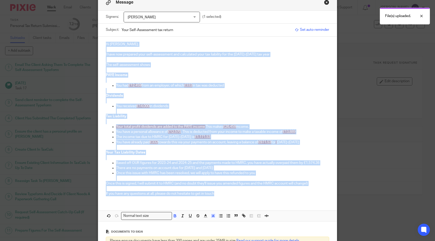
scroll to position [0, 0]
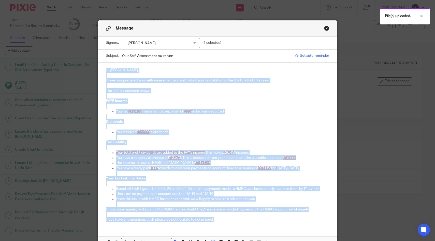
drag, startPoint x: 224, startPoint y: 124, endPoint x: 107, endPoint y: -3, distance: 173.0
click at [107, 0] on html "Work Email Clients Team Reports Settings Work Email Clients Team Reports Settin…" at bounding box center [217, 120] width 435 height 241
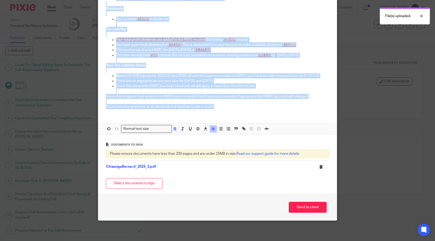
click at [211, 130] on icon "button" at bounding box center [213, 128] width 5 height 5
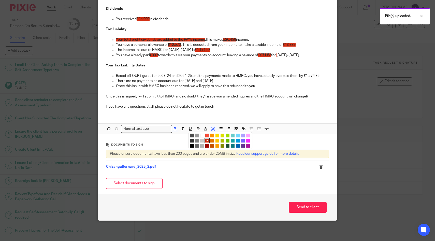
click at [202, 135] on li "color:#FFFFFF" at bounding box center [202, 136] width 4 height 4
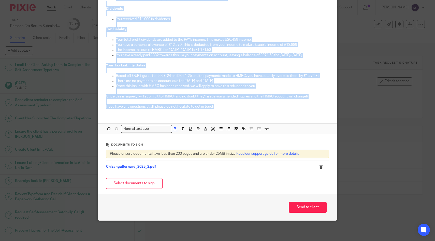
click at [186, 89] on p at bounding box center [222, 91] width 213 height 5
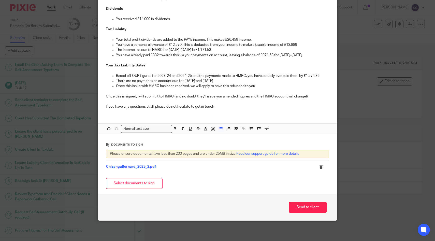
scroll to position [0, 0]
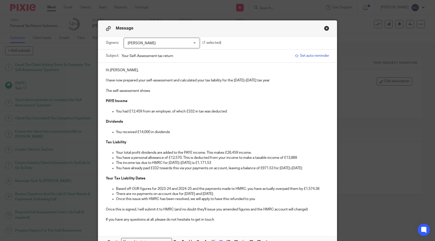
click at [270, 80] on p "I have now prepared your self-assessment and calculated your tax liability for …" at bounding box center [218, 80] width 224 height 5
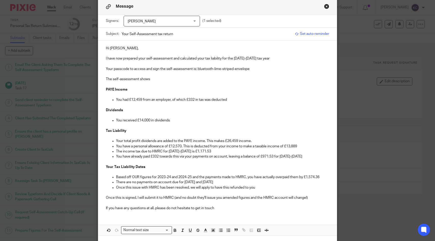
scroll to position [62, 0]
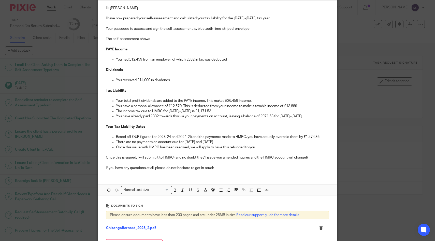
click at [308, 118] on p "You have already paid £332 towards this via your payments on account, leaving a…" at bounding box center [222, 116] width 213 height 5
click at [106, 157] on p "Once this is signed, I will submit it to HMRC (and no doubt they'll issue you a…" at bounding box center [218, 157] width 224 height 5
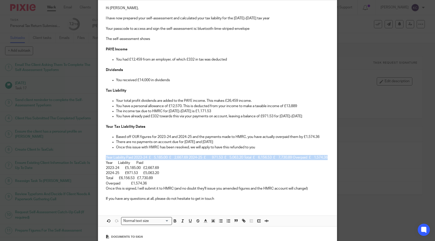
drag, startPoint x: 126, startPoint y: 165, endPoint x: 104, endPoint y: 158, distance: 23.2
click at [104, 158] on div "Hi Bernard, I have now prepared your self-assessment and calculated your tax li…" at bounding box center [217, 103] width 239 height 205
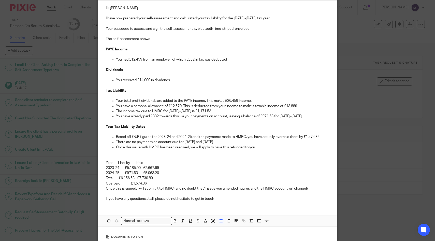
click at [111, 162] on p "Year Liability Paid" at bounding box center [218, 162] width 224 height 5
click at [176, 221] on icon "button" at bounding box center [175, 221] width 2 height 1
click at [124, 162] on p "Year Liability Paid" at bounding box center [218, 162] width 224 height 5
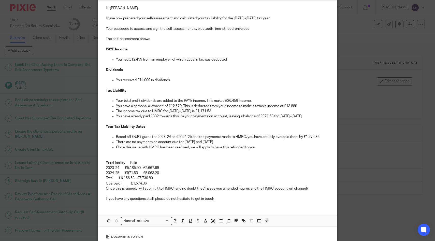
click at [147, 162] on p "Year Liability Paid" at bounding box center [218, 162] width 224 height 5
drag, startPoint x: 147, startPoint y: 162, endPoint x: 121, endPoint y: 162, distance: 26.0
click at [121, 162] on p "Year Liability Paid" at bounding box center [218, 162] width 224 height 5
click at [175, 221] on icon "button" at bounding box center [175, 221] width 2 height 1
drag, startPoint x: 106, startPoint y: 179, endPoint x: 163, endPoint y: 179, distance: 57.3
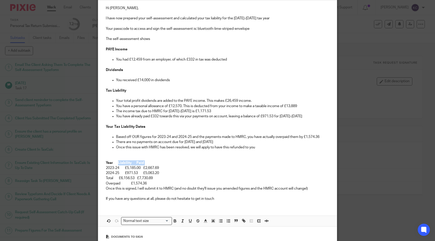
click at [163, 179] on p "Total £6,156.53 £7,730.89" at bounding box center [218, 178] width 224 height 5
click at [140, 183] on p "Overpaid £1,574.36" at bounding box center [218, 183] width 224 height 5
click at [107, 179] on p "Total £6,156.53 £7,730.89" at bounding box center [218, 178] width 224 height 5
click at [177, 222] on icon "button" at bounding box center [175, 221] width 5 height 5
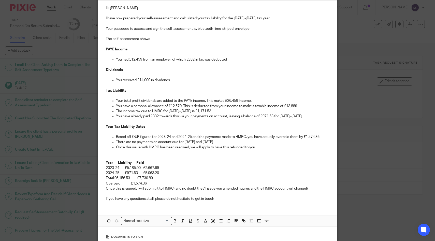
drag, startPoint x: 106, startPoint y: 184, endPoint x: 157, endPoint y: 184, distance: 50.6
click at [157, 184] on p "Overpaid £1,574.36" at bounding box center [218, 183] width 224 height 5
click at [175, 222] on icon "button" at bounding box center [175, 221] width 5 height 5
click at [166, 184] on p "Overpaid £1,574.36" at bounding box center [218, 183] width 224 height 5
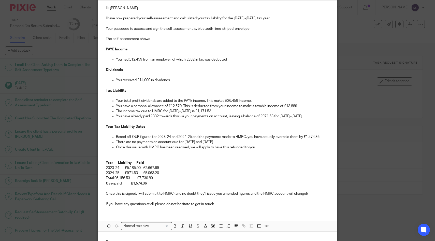
click at [117, 165] on p "Year Liability Paid" at bounding box center [218, 162] width 224 height 5
click at [117, 164] on p "Year Liability Paid" at bounding box center [218, 162] width 224 height 5
click at [119, 178] on p "Total £6,156.53 £7,730.89" at bounding box center [218, 178] width 224 height 5
click at [131, 184] on strong "Overpaid £1,574.36" at bounding box center [126, 184] width 41 height 4
drag, startPoint x: 164, startPoint y: 179, endPoint x: 122, endPoint y: 179, distance: 42.5
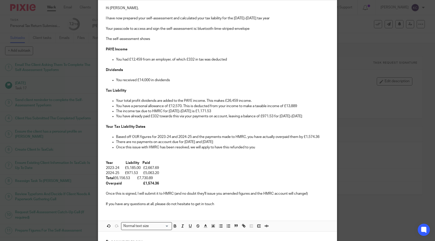
click at [122, 179] on p "Total £6,156.53 £7,730.89" at bounding box center [218, 178] width 224 height 5
click at [191, 226] on icon "button" at bounding box center [190, 226] width 5 height 5
click at [226, 170] on p "2023-24 £5,185.00 £2,667.69" at bounding box center [218, 167] width 224 height 5
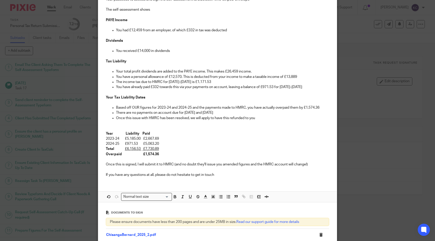
scroll to position [160, 0]
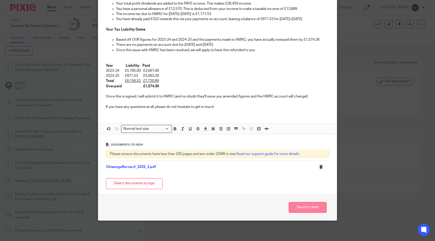
click at [299, 207] on button "Send to client" at bounding box center [308, 207] width 38 height 11
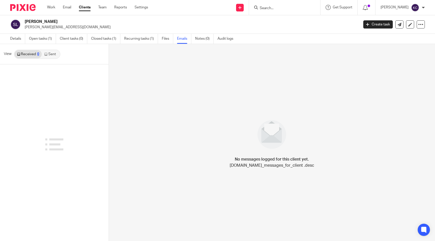
click at [277, 14] on div at bounding box center [284, 7] width 71 height 15
click at [276, 9] on input "Search" at bounding box center [282, 8] width 46 height 5
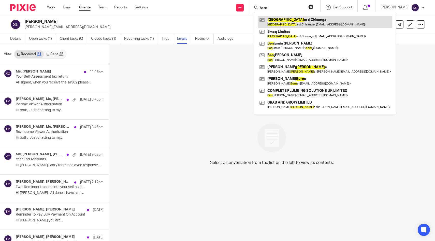
type input "bern"
click at [284, 24] on link at bounding box center [325, 22] width 134 height 12
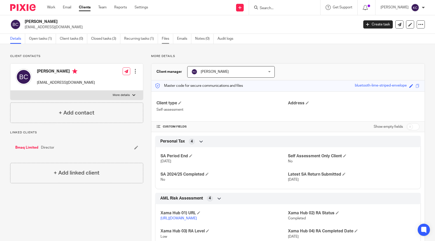
click at [166, 41] on link "Files" at bounding box center [167, 39] width 11 height 10
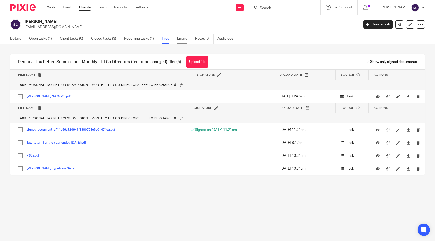
click at [182, 38] on link "Emails" at bounding box center [184, 39] width 14 height 10
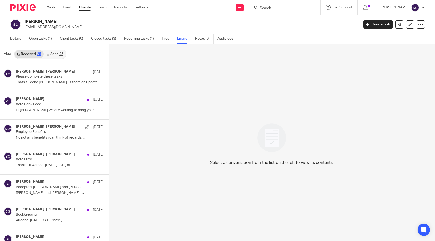
click at [60, 56] on div "25" at bounding box center [61, 54] width 4 height 4
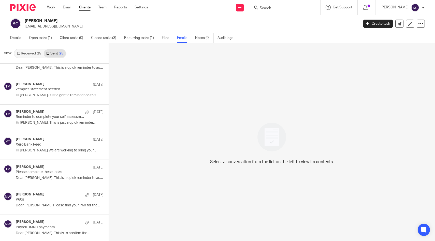
scroll to position [218, 0]
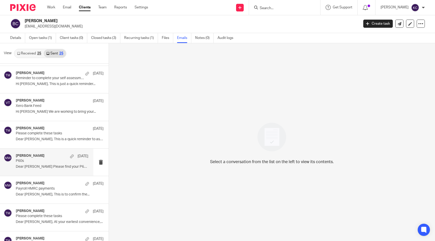
click at [53, 167] on p "Dear [PERSON_NAME] Please find your P60 for the..." at bounding box center [52, 167] width 73 height 4
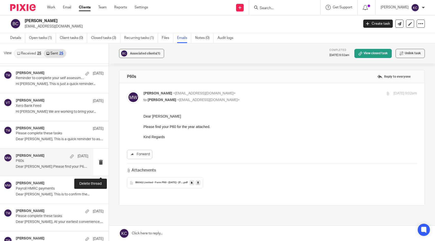
scroll to position [0, 0]
click at [198, 182] on icon at bounding box center [198, 183] width 2 height 4
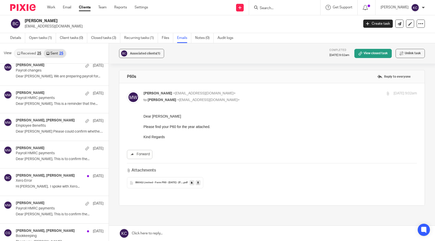
scroll to position [528, 0]
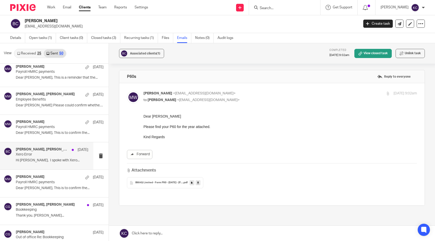
click at [51, 153] on p "Xero Error" at bounding box center [45, 154] width 58 height 4
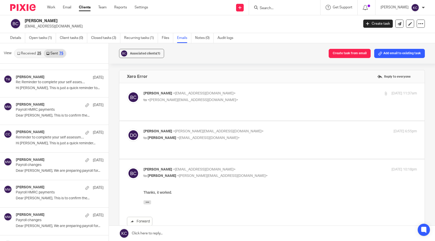
scroll to position [0, 0]
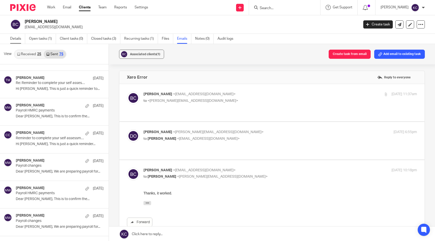
click at [19, 37] on link "Details" at bounding box center [17, 39] width 15 height 10
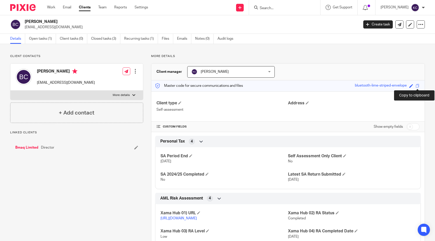
click at [418, 85] on span at bounding box center [418, 86] width 4 height 4
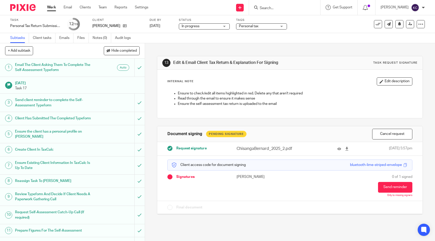
click at [255, 28] on span "Personal tax" at bounding box center [249, 26] width 20 height 4
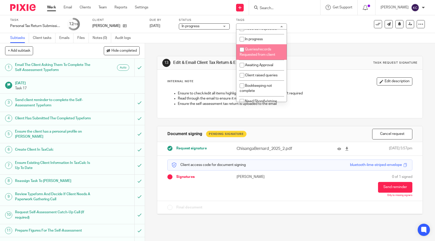
scroll to position [119, 0]
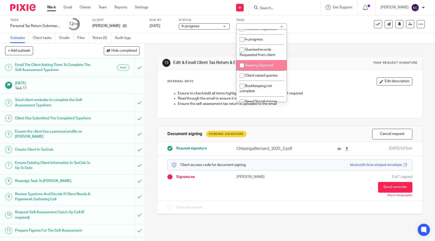
click at [254, 67] on span "Awaiting Approval" at bounding box center [259, 66] width 28 height 4
checkbox input "true"
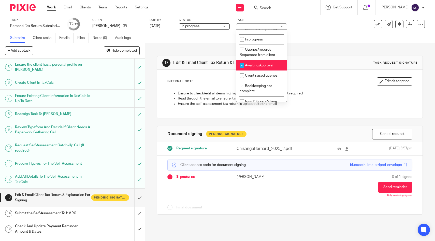
scroll to position [132, 0]
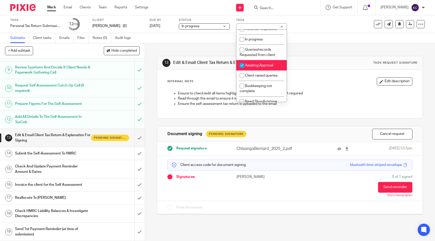
click at [88, 181] on h1 "Invoice the client for the Self Assessment" at bounding box center [53, 185] width 76 height 8
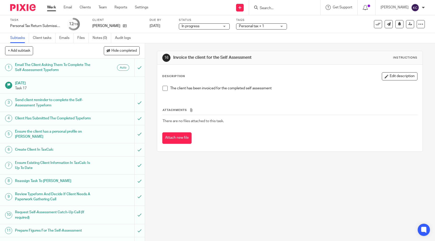
click at [164, 90] on span at bounding box center [165, 88] width 5 height 5
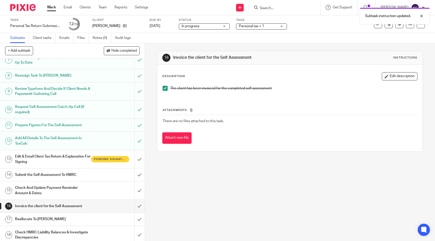
scroll to position [132, 0]
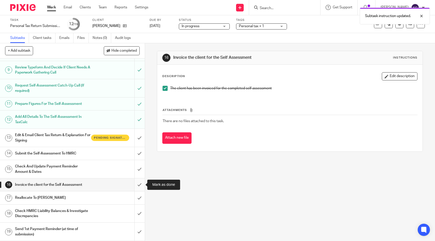
click at [137, 183] on input "submit" at bounding box center [72, 184] width 145 height 13
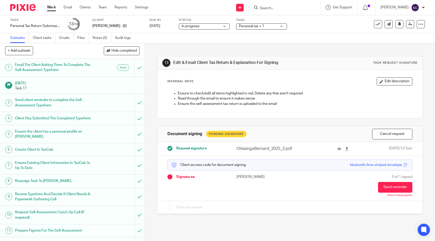
scroll to position [132, 0]
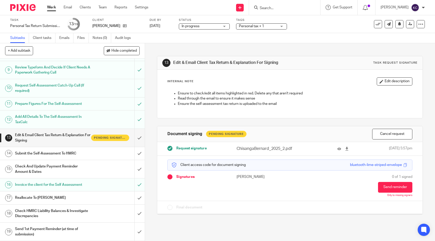
click at [283, 25] on div "Personal tax + 1" at bounding box center [261, 26] width 51 height 6
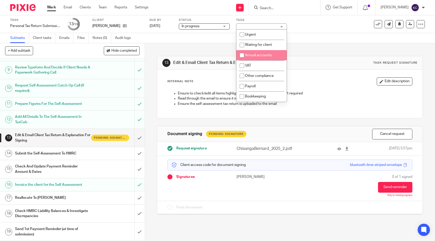
scroll to position [150, 0]
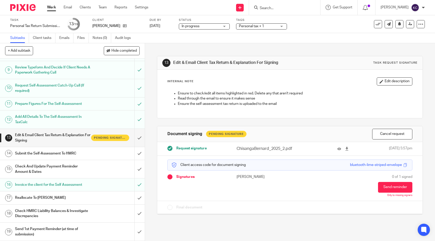
click at [148, 72] on div "13 Edit & Email Client Tax Return & Explanation For Signing Task request signat…" at bounding box center [290, 142] width 290 height 198
click at [280, 7] on input "Search" at bounding box center [282, 8] width 46 height 5
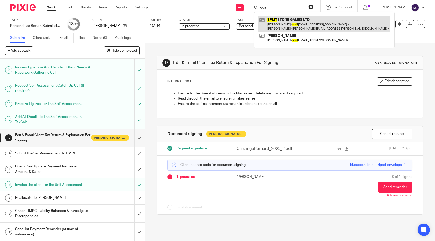
type input "split"
click at [285, 17] on link at bounding box center [324, 24] width 132 height 16
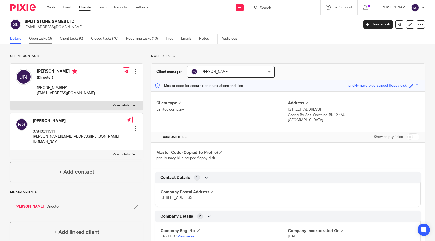
click at [43, 39] on link "Open tasks (3)" at bounding box center [42, 39] width 27 height 10
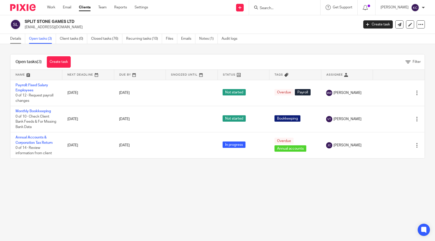
click at [20, 40] on link "Details" at bounding box center [17, 39] width 15 height 10
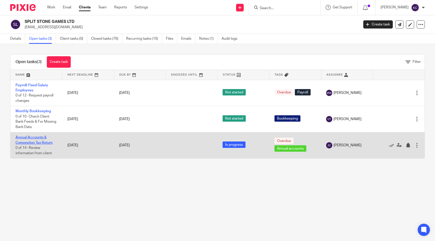
click at [31, 137] on link "Annual Accounts & Corporation Tax Return" at bounding box center [34, 140] width 37 height 9
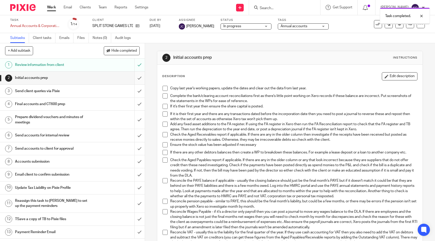
click at [140, 78] on input "submit" at bounding box center [72, 78] width 145 height 13
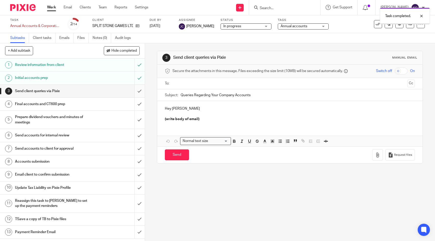
click at [139, 92] on input "submit" at bounding box center [72, 91] width 145 height 13
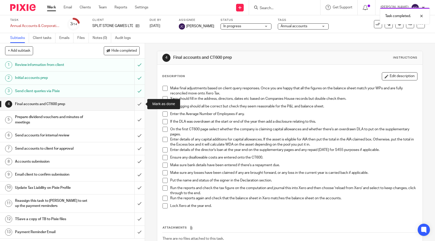
click at [140, 104] on input "submit" at bounding box center [72, 104] width 145 height 13
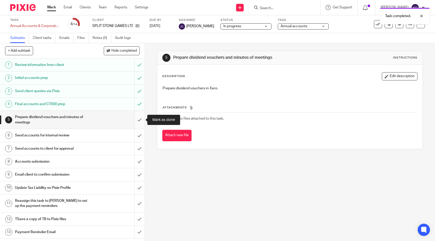
click at [140, 118] on input "submit" at bounding box center [72, 120] width 145 height 18
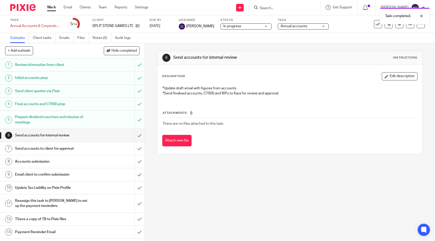
click at [140, 118] on input "submit" at bounding box center [72, 120] width 145 height 18
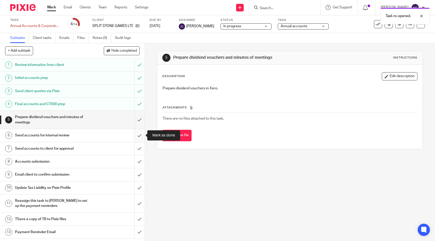
click at [138, 137] on input "submit" at bounding box center [72, 135] width 145 height 13
click at [97, 150] on div "Send accounts to client for approval" at bounding box center [72, 149] width 114 height 8
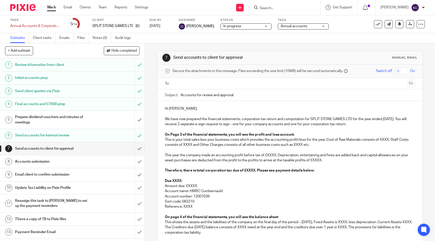
click at [211, 81] on input "text" at bounding box center [289, 84] width 231 height 6
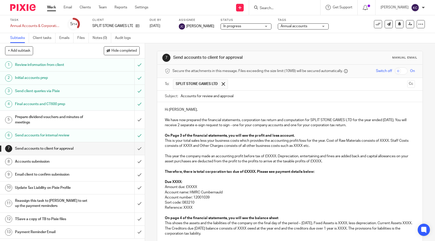
scroll to position [11, 0]
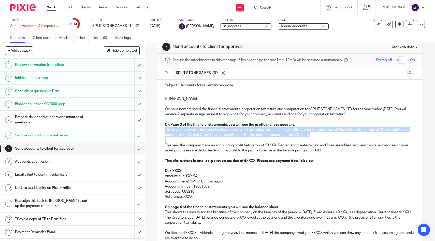
drag, startPoint x: 322, startPoint y: 137, endPoint x: 150, endPoint y: 131, distance: 172.1
click at [150, 131] on div "7 Send accounts to client for approval Manual email Secure the attachments in t…" at bounding box center [290, 142] width 290 height 198
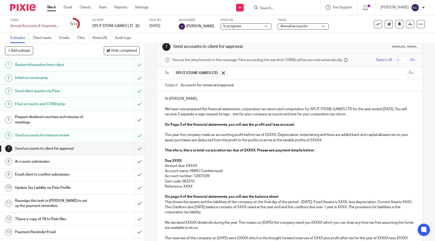
click at [270, 135] on p "This year the company made an accounting profit before tax of £XXXX. Depreciati…" at bounding box center [290, 137] width 250 height 10
drag, startPoint x: 309, startPoint y: 136, endPoint x: 350, endPoint y: 136, distance: 41.0
click at [350, 136] on p "This year the company made an accounting profit before tax of £ 425,572.00 . De…" at bounding box center [290, 137] width 250 height 10
click at [257, 141] on p "This year the company made an accounting profit before tax of £ 425,572.00 . De…" at bounding box center [290, 137] width 250 height 10
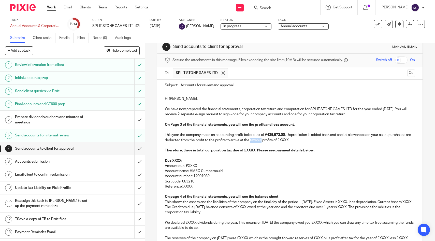
click at [257, 141] on p "This year the company made an accounting profit before tax of £ 425,572.00 . De…" at bounding box center [290, 137] width 250 height 10
click at [285, 139] on p "This year the company made an accounting profit before tax of £ 425,572.00 . De…" at bounding box center [290, 137] width 250 height 10
click at [303, 139] on p "This year the company made an accounting profit before tax of £ 425,572.00 . De…" at bounding box center [290, 137] width 250 height 10
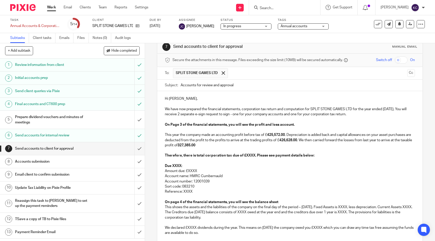
click at [178, 145] on strong "327,385.00" at bounding box center [187, 146] width 18 height 4
click at [249, 156] on strong "Therefore, there is total corporation tax due of £XXXX. Please see payment deta…" at bounding box center [240, 156] width 150 height 4
click at [174, 166] on strong "Due XXXX:" at bounding box center [173, 166] width 17 height 4
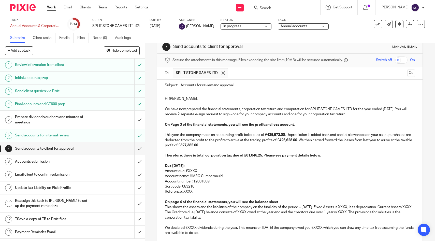
click at [191, 171] on p "Amount due: £XXXX" at bounding box center [290, 170] width 250 height 5
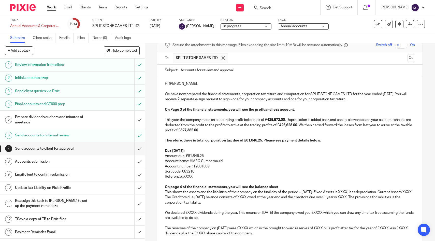
scroll to position [44, 0]
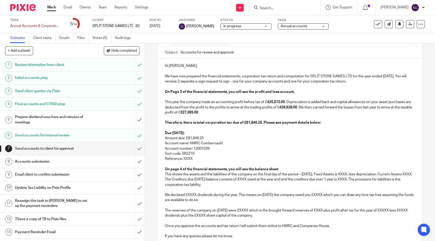
click at [190, 159] on p "Reference: XXXX" at bounding box center [290, 158] width 250 height 5
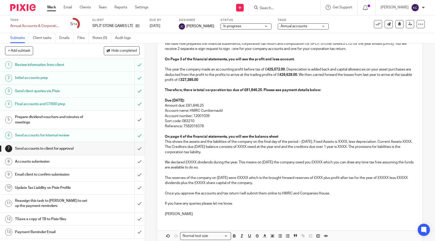
scroll to position [101, 0]
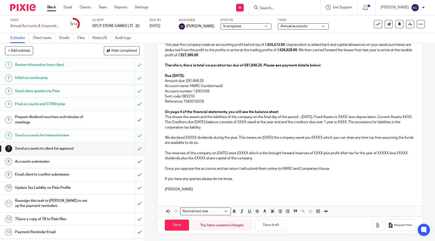
click at [293, 111] on p "On page 4 of the financial statements, you will see the balance sheet" at bounding box center [290, 111] width 250 height 5
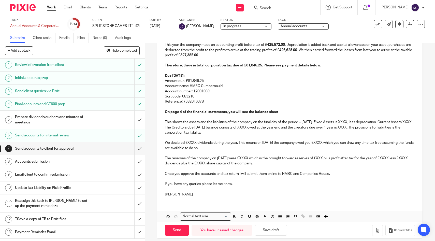
click at [353, 123] on p "This shows the assets and the liabilities of the company on the final day of th…" at bounding box center [290, 128] width 250 height 16
click at [194, 127] on p "This shows the assets and the liabilities of the company on the final day of th…" at bounding box center [290, 128] width 250 height 16
click at [291, 128] on p "This shows the assets and the liabilities of the company on the final day of th…" at bounding box center [290, 128] width 250 height 16
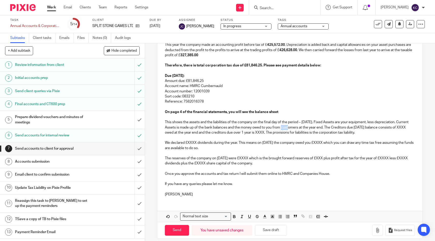
click at [291, 128] on p "This shows the assets and the liabilities of the company on the final day of th…" at bounding box center [290, 128] width 250 height 16
click at [246, 127] on p "This shows the assets and the liabilities of the company on the final day of th…" at bounding box center [290, 128] width 250 height 16
click at [308, 128] on p "This shows the assets and the liabilities of the company on the final day of th…" at bounding box center [290, 128] width 250 height 16
click at [222, 133] on p "This shows the assets and the liabilities of the company on the final day of th…" at bounding box center [290, 128] width 250 height 16
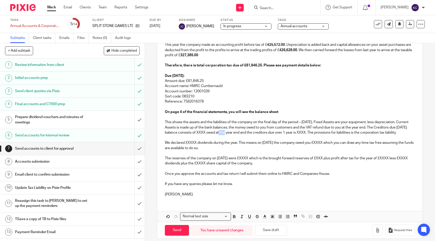
click at [222, 133] on p "This shows the assets and the liabilities of the company on the final day of th…" at bounding box center [290, 128] width 250 height 16
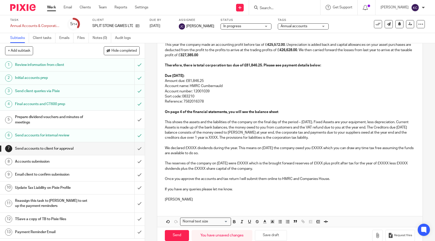
drag, startPoint x: 365, startPoint y: 132, endPoint x: 365, endPoint y: 142, distance: 10.4
click at [365, 142] on div "Hi Jack, We have now prepared the financial statements, corporation tax return …" at bounding box center [289, 103] width 265 height 205
drag, startPoint x: 364, startPoint y: 132, endPoint x: 368, endPoint y: 136, distance: 5.9
click at [368, 136] on p "This shows the assets and the liabilities of the company on the final day of th…" at bounding box center [290, 130] width 250 height 21
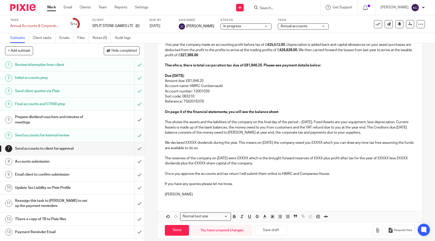
click at [192, 142] on p "We declared £XXXX dividends during the year. This means on 31 Jan 2025 the comp…" at bounding box center [290, 145] width 250 height 10
drag, startPoint x: 249, startPoint y: 143, endPoint x: 256, endPoint y: 149, distance: 9.1
click at [256, 149] on p "We declared £145,932.57 dividends during the year. This means on 31 Jan 2025 th…" at bounding box center [290, 145] width 250 height 10
click at [255, 147] on p "We declared £145,932.57 dividends during the year. This means on 31 Jan 2025 th…" at bounding box center [290, 145] width 250 height 10
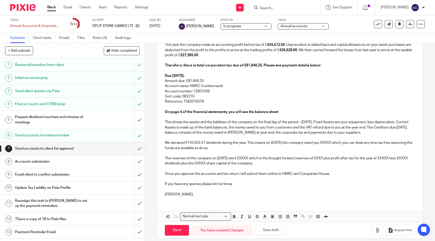
click at [249, 144] on p "We declared £145,932.57 dividends during the year. This means on 31 Jan 2025 th…" at bounding box center [290, 145] width 250 height 10
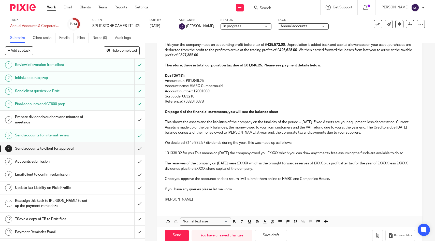
click at [165, 154] on p "131339.32 for you This means on 31 Jan 2025 the company owed you £XXXX which yo…" at bounding box center [290, 153] width 250 height 5
click at [199, 153] on p "£13,1339.32 for you This means on 31 Jan 2025 the company owed you £XXXX which …" at bounding box center [290, 153] width 250 height 5
click at [198, 153] on p "£13,1339.32 for you This means on 31 Jan 2025 the company owed you £XXXX which …" at bounding box center [290, 153] width 250 height 5
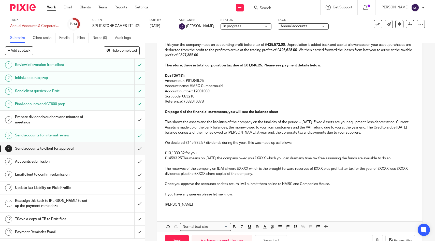
click at [171, 159] on p "£14593.25This means on 31 Jan 2025 the company owed you £XXXX which you can dra…" at bounding box center [290, 158] width 250 height 5
click at [184, 158] on p "£14, 593.25This means on 31 Jan 2025 the company owed you £XXXX which you can d…" at bounding box center [290, 158] width 250 height 5
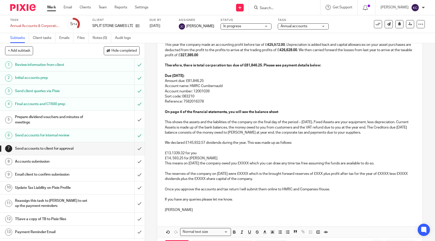
click at [172, 154] on p "£13,1339.32 for you" at bounding box center [290, 153] width 250 height 5
drag, startPoint x: 166, startPoint y: 164, endPoint x: 387, endPoint y: 163, distance: 221.4
click at [387, 163] on p "This means on 31 Jan 2025 the company owed you £XXXX which you can draw any tim…" at bounding box center [290, 163] width 250 height 5
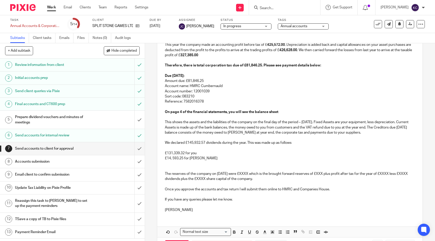
click at [276, 133] on p "This shows the assets and the liabilities of the company on the final day of th…" at bounding box center [290, 128] width 250 height 16
click at [190, 165] on p at bounding box center [290, 163] width 250 height 5
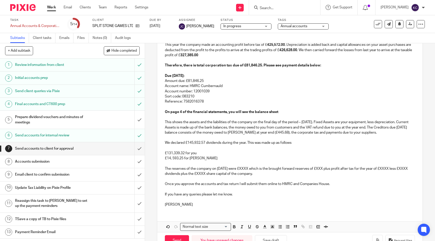
click at [253, 169] on p "The reserves of the company on 31 Jan 2025 were £XXXX which is the brought forw…" at bounding box center [290, 171] width 250 height 10
click at [337, 168] on p "The reserves of the company on 31 Jan 2025 were £ 98,549.85 which is the brough…" at bounding box center [290, 171] width 250 height 10
click at [170, 174] on p "The reserves of the company on 31 Jan 2025 were £ 98,549.85 which is the brough…" at bounding box center [290, 171] width 250 height 10
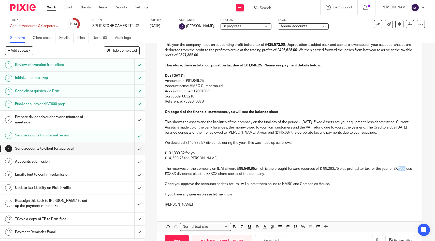
click at [170, 174] on p "The reserves of the company on 31 Jan 2025 were £ 98,549.85 which is the brough…" at bounding box center [290, 171] width 250 height 10
click at [199, 175] on p "The reserves of the company on 31 Jan 2025 were £ 98,549.85 which is the brough…" at bounding box center [290, 171] width 250 height 10
click at [252, 173] on p "The reserves of the company on 31 Jan 2025 were £ 98,549.85 which is the brough…" at bounding box center [290, 171] width 250 height 10
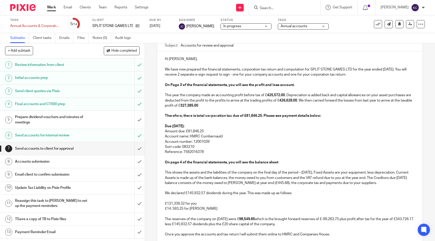
scroll to position [0, 0]
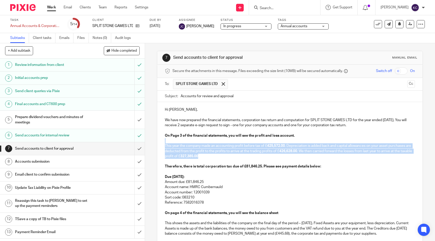
drag, startPoint x: 255, startPoint y: 142, endPoint x: 295, endPoint y: 157, distance: 43.5
click at [295, 157] on div "Hi Jack, We have now prepared the financial statements, corporation tax return …" at bounding box center [289, 207] width 265 height 210
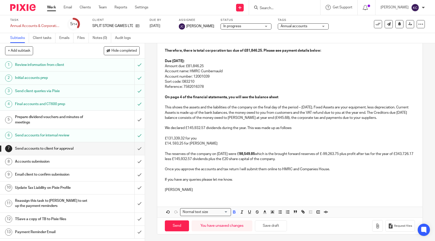
scroll to position [117, 0]
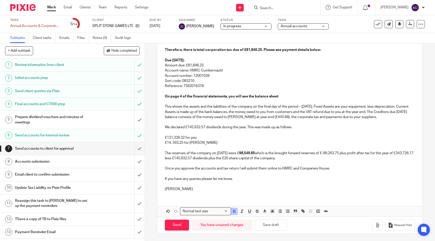
click at [235, 212] on icon "button" at bounding box center [234, 211] width 5 height 5
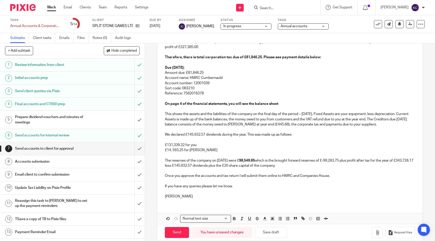
click at [255, 162] on strong "98,549.85" at bounding box center [247, 161] width 16 height 4
click at [235, 218] on icon "button" at bounding box center [234, 218] width 5 height 5
click at [240, 192] on p at bounding box center [290, 191] width 250 height 5
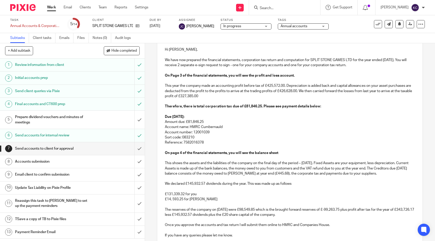
scroll to position [117, 0]
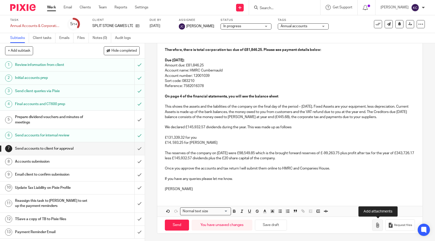
click at [377, 223] on icon "button" at bounding box center [377, 225] width 5 height 5
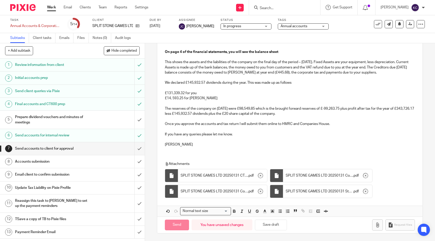
scroll to position [161, 0]
click at [183, 224] on input "Send" at bounding box center [177, 225] width 24 height 11
type input "Sent"
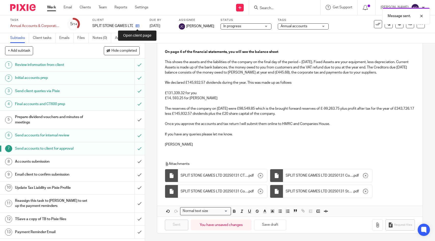
click at [137, 28] on icon at bounding box center [138, 26] width 4 height 4
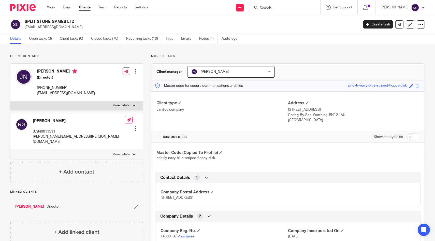
click at [410, 139] on input "checkbox" at bounding box center [413, 136] width 13 height 7
checkbox input "true"
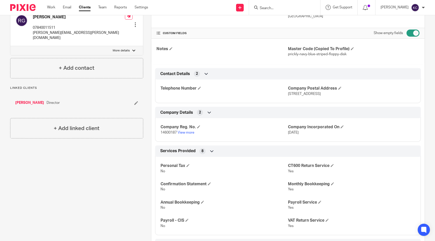
scroll to position [266, 0]
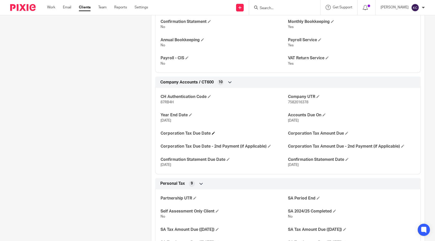
click at [215, 133] on span at bounding box center [213, 133] width 3 height 3
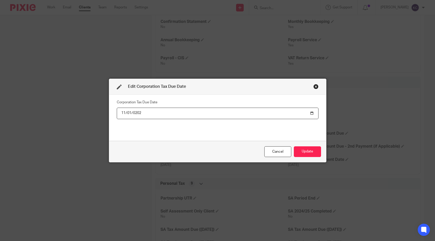
type input "[DATE]"
click at [302, 149] on button "Update" at bounding box center [307, 151] width 27 height 11
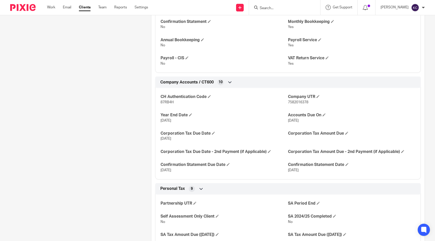
click at [299, 101] on span "7582016378" at bounding box center [298, 103] width 20 height 4
copy span "7582016378"
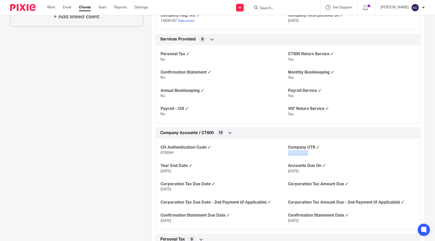
scroll to position [0, 0]
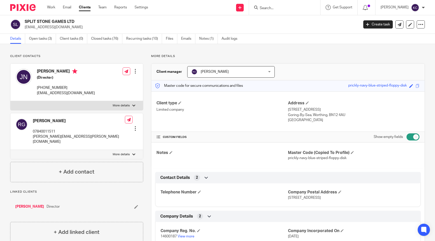
click at [47, 92] on p "[EMAIL_ADDRESS][DOMAIN_NAME]" at bounding box center [66, 93] width 58 height 5
copy div "[EMAIL_ADDRESS][DOMAIN_NAME]"
click at [42, 38] on link "Open tasks (3)" at bounding box center [42, 39] width 27 height 10
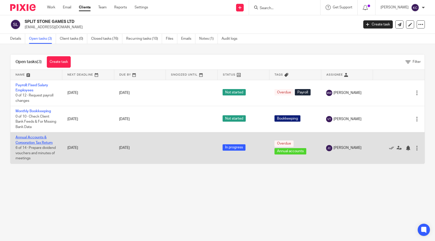
click at [29, 142] on link "Annual Accounts & Corporation Tax Return" at bounding box center [34, 140] width 37 height 9
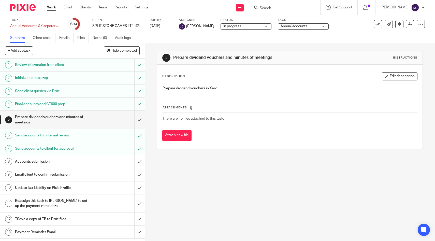
click at [297, 26] on span "Annual accounts" at bounding box center [294, 26] width 27 height 4
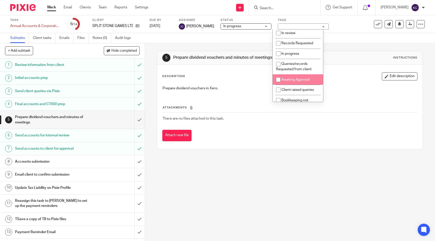
scroll to position [105, 0]
click at [294, 84] on li "Awaiting Approval" at bounding box center [298, 79] width 50 height 10
checkbox input "true"
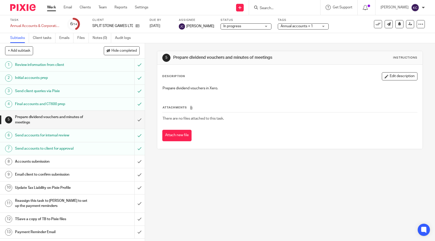
click at [355, 34] on div "Subtasks Client tasks Emails Files Notes (0) Audit logs" at bounding box center [217, 38] width 435 height 10
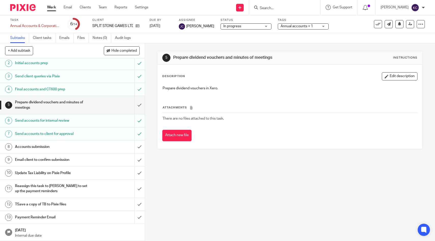
click at [60, 203] on h1 "TSave a copy of TB to Pixie files" at bounding box center [53, 205] width 76 height 8
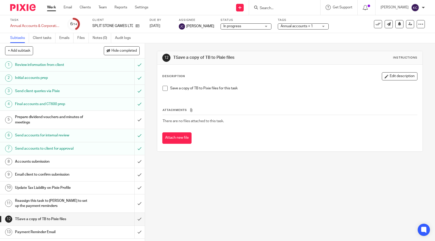
click at [169, 88] on li "Save a copy of TB to Pixie files for this task" at bounding box center [290, 90] width 255 height 8
click at [166, 88] on span at bounding box center [165, 88] width 5 height 5
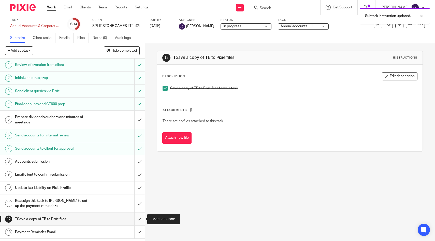
click at [138, 219] on input "submit" at bounding box center [72, 219] width 145 height 13
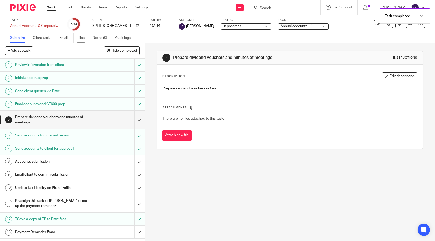
click at [86, 38] on link "Files" at bounding box center [82, 38] width 11 height 10
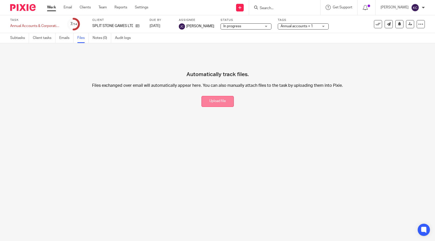
click at [221, 101] on button "Upload file" at bounding box center [218, 101] width 32 height 11
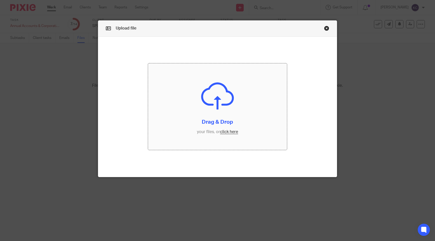
click at [221, 98] on input "file" at bounding box center [217, 106] width 139 height 87
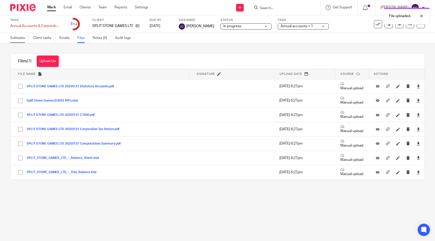
click at [16, 36] on link "Subtasks" at bounding box center [19, 38] width 19 height 10
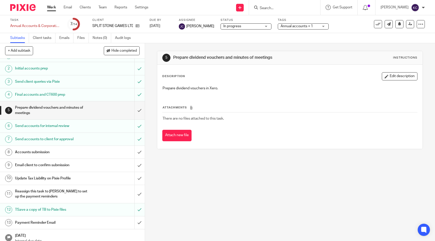
scroll to position [15, 0]
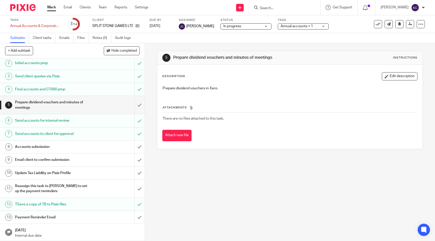
click at [59, 172] on h1 "Update Tax Liability on Pixie Profile" at bounding box center [53, 173] width 76 height 8
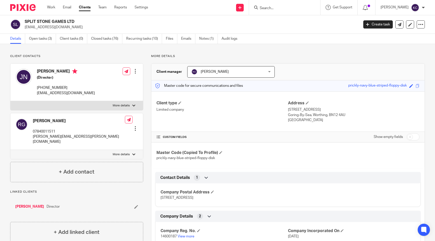
click at [407, 133] on div "Show empty fields" at bounding box center [397, 137] width 46 height 10
click at [413, 136] on input "checkbox" at bounding box center [413, 136] width 13 height 7
checkbox input "true"
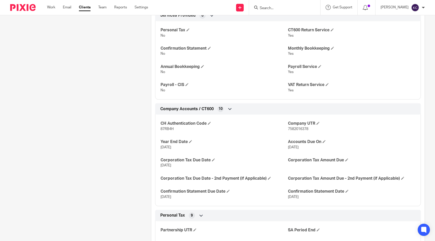
scroll to position [292, 0]
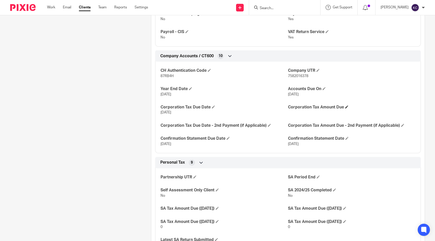
click at [347, 105] on h4 "Corporation Tax Amount Due" at bounding box center [351, 107] width 127 height 5
click at [348, 108] on span at bounding box center [346, 106] width 3 height 3
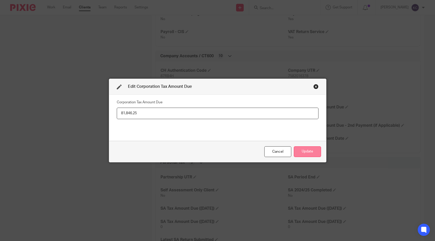
type input "81,846.25"
click at [312, 156] on button "Update" at bounding box center [307, 151] width 27 height 11
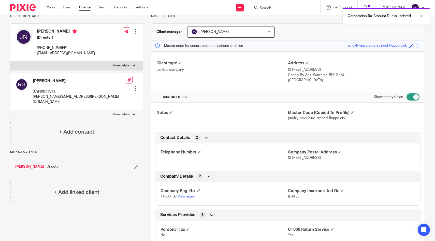
scroll to position [0, 0]
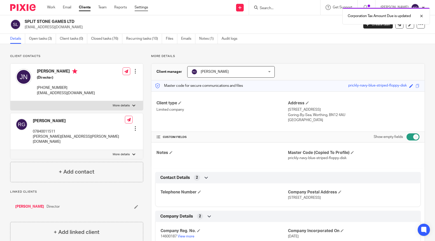
click at [145, 8] on link "Settings" at bounding box center [141, 7] width 13 height 5
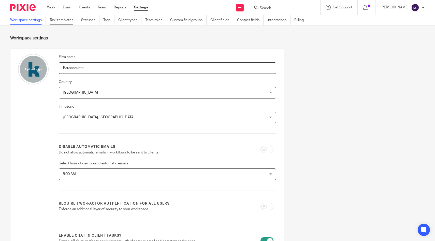
click at [65, 21] on link "Task templates" at bounding box center [64, 20] width 28 height 10
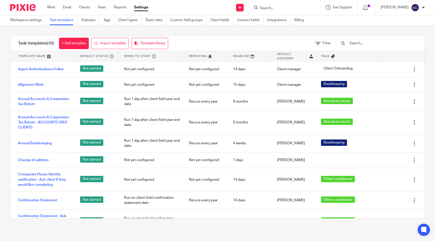
click at [382, 42] on input "text" at bounding box center [378, 43] width 59 height 6
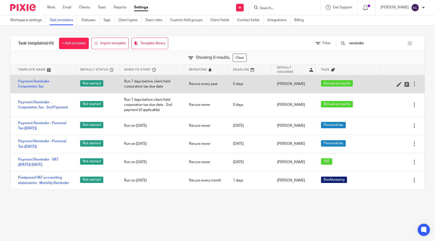
type input "reminder"
click at [29, 78] on div "Payment Reminder - Corporation Tax" at bounding box center [42, 84] width 65 height 18
click at [32, 83] on link "Payment Reminder - Corporation Tax" at bounding box center [44, 84] width 52 height 10
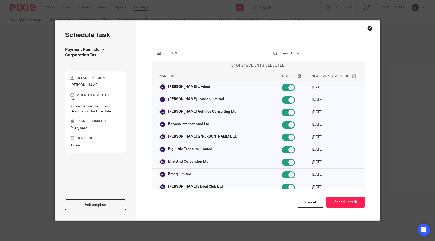
click at [331, 55] on input "text" at bounding box center [320, 54] width 78 height 6
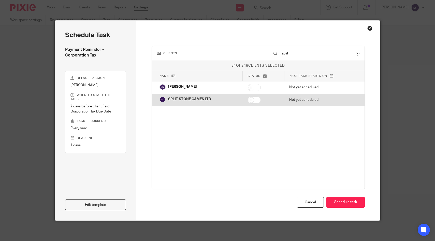
type input "split"
click at [259, 99] on input "checkbox" at bounding box center [254, 99] width 13 height 7
checkbox input "true"
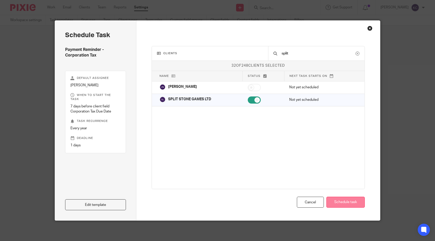
click at [360, 199] on button "Schedule task" at bounding box center [345, 202] width 38 height 11
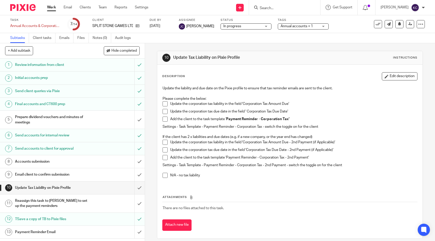
click at [165, 104] on span at bounding box center [165, 103] width 5 height 5
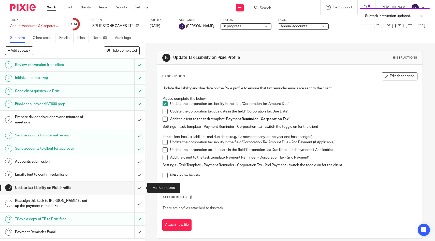
click at [137, 188] on input "submit" at bounding box center [72, 187] width 145 height 13
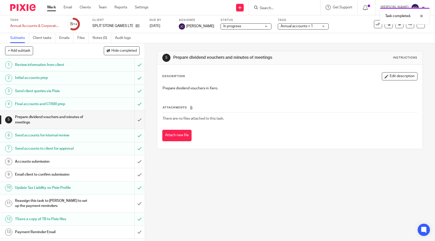
click at [85, 204] on h1 "Reassign this task to [PERSON_NAME] to set up the payment reminders" at bounding box center [53, 203] width 76 height 13
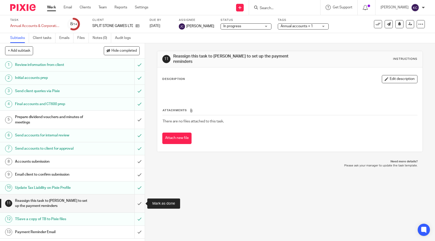
click at [140, 197] on input "submit" at bounding box center [72, 203] width 145 height 18
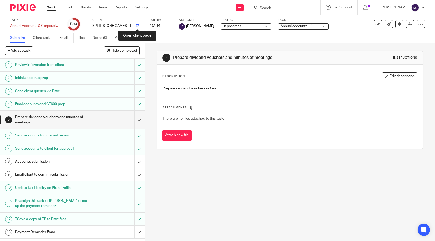
click at [136, 24] on icon at bounding box center [138, 26] width 4 height 4
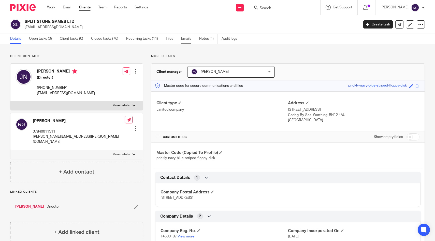
click at [186, 39] on link "Emails" at bounding box center [188, 39] width 14 height 10
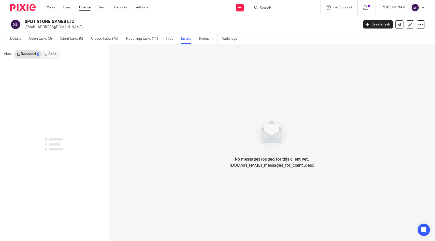
click at [49, 53] on link "Sent" at bounding box center [51, 54] width 18 height 8
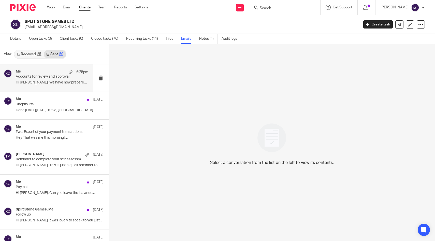
click at [41, 86] on div "Me 6:25pm Accounts for review and approval Hi [PERSON_NAME], We have now prepar…" at bounding box center [52, 77] width 73 height 17
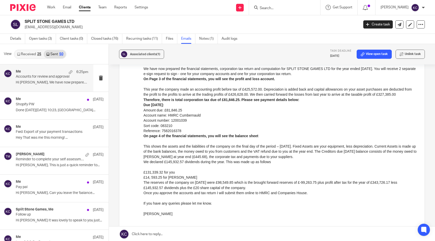
scroll to position [131, 0]
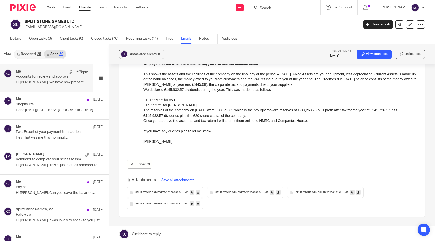
click at [152, 103] on p "£131,339.32 for you" at bounding box center [280, 99] width 274 height 5
copy p "131,339.32"
click at [36, 51] on link "Received 25" at bounding box center [29, 54] width 29 height 8
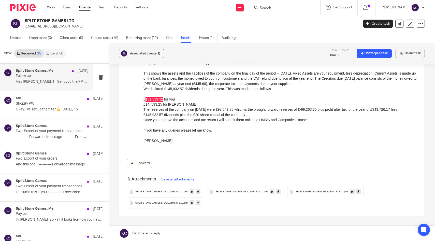
click at [50, 82] on p "Hey Kara. 1 - Sent you the PP statement in the..." at bounding box center [52, 82] width 73 height 4
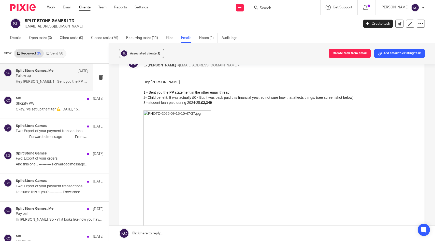
scroll to position [0, 0]
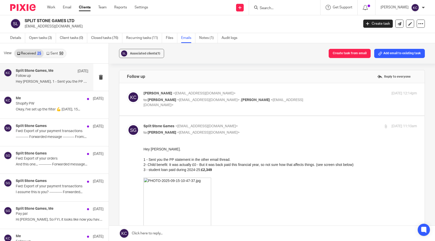
click at [200, 101] on span "<splitstonegames@gmail.com>" at bounding box center [208, 100] width 63 height 4
checkbox input "true"
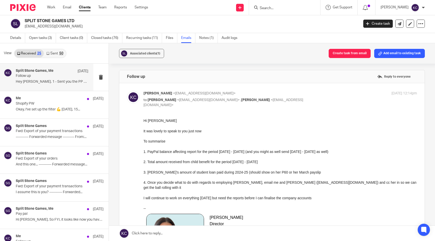
click at [304, 5] on form at bounding box center [286, 7] width 54 height 6
click at [304, 8] on input "Search" at bounding box center [282, 8] width 46 height 5
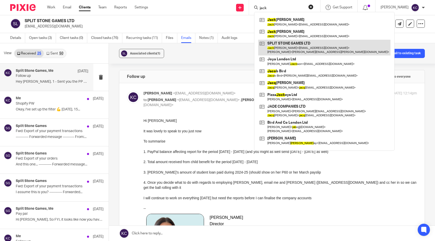
type input "jack"
click at [298, 40] on link at bounding box center [324, 48] width 132 height 16
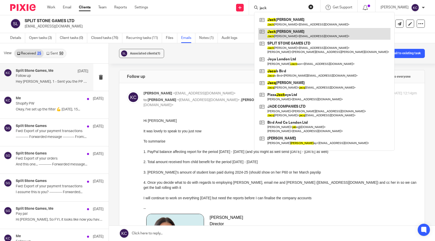
click at [296, 34] on link at bounding box center [324, 34] width 132 height 12
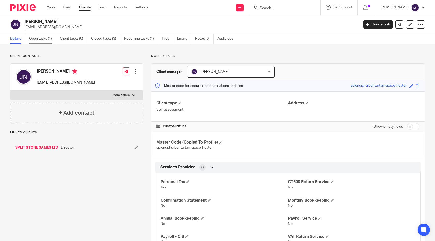
drag, startPoint x: 0, startPoint y: 0, endPoint x: 37, endPoint y: 39, distance: 54.0
click at [37, 39] on link "Open tasks (1)" at bounding box center [42, 39] width 27 height 10
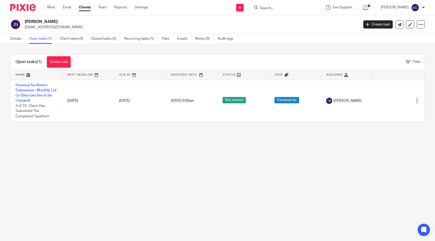
click at [10, 40] on div "Details Open tasks (1) Client tasks (0) Closed tasks (3) Recurring tasks (1) Fi…" at bounding box center [123, 39] width 246 height 10
click at [19, 36] on link "Details" at bounding box center [17, 39] width 15 height 10
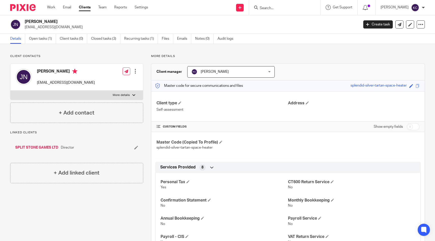
click at [137, 96] on label "More details" at bounding box center [76, 95] width 133 height 9
click at [10, 91] on input "More details" at bounding box center [10, 90] width 0 height 0
checkbox input "true"
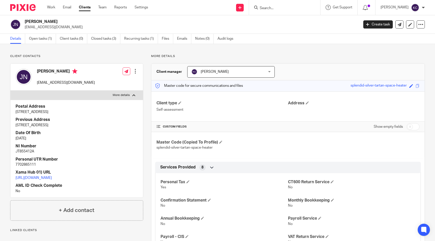
click at [136, 72] on div at bounding box center [135, 71] width 5 height 5
click at [135, 81] on link "Edit contact" at bounding box center [112, 82] width 49 height 7
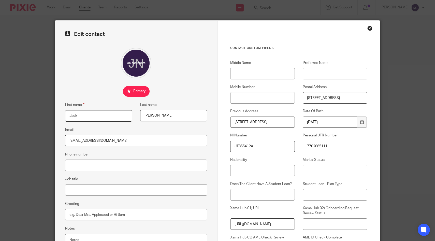
click at [369, 30] on div "Close this dialog window" at bounding box center [369, 28] width 5 height 5
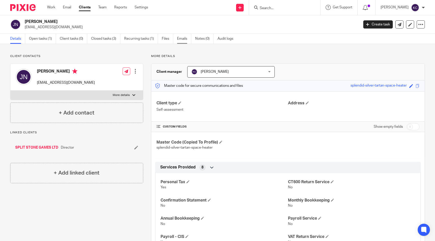
click at [185, 39] on link "Emails" at bounding box center [184, 39] width 14 height 10
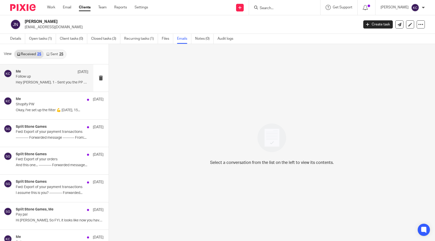
click at [40, 83] on p "Hey [PERSON_NAME]. 1 - Sent you the PP statement in the..." at bounding box center [52, 82] width 73 height 4
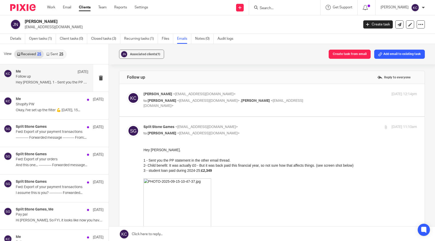
click at [242, 111] on label at bounding box center [272, 100] width 306 height 32
click at [127, 92] on input "checkbox" at bounding box center [127, 91] width 0 height 0
checkbox input "true"
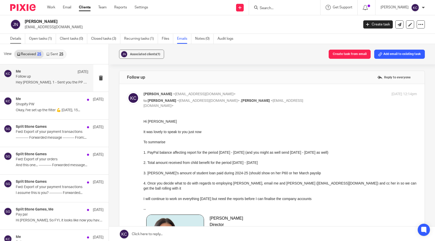
click at [16, 40] on link "Details" at bounding box center [17, 39] width 15 height 10
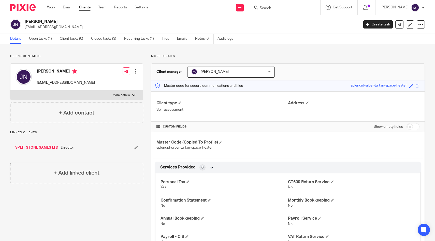
click at [121, 98] on label "More details" at bounding box center [76, 95] width 133 height 9
click at [10, 91] on input "More details" at bounding box center [10, 90] width 0 height 0
checkbox input "true"
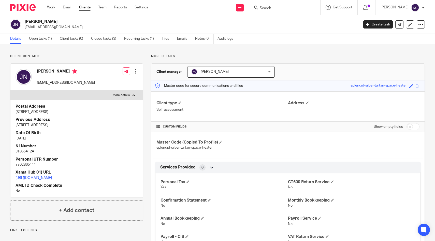
click at [303, 7] on input "Search" at bounding box center [282, 8] width 46 height 5
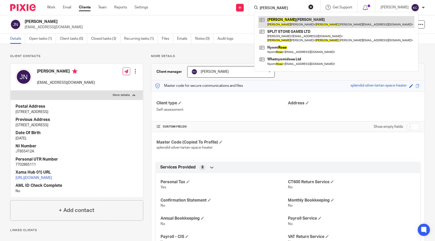
type input "rosa"
click at [298, 25] on link at bounding box center [336, 22] width 156 height 12
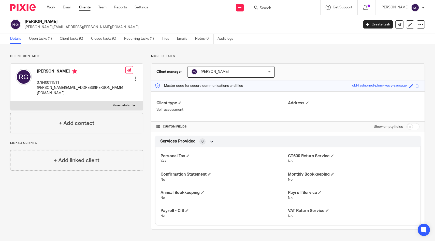
click at [96, 101] on label "More details" at bounding box center [76, 105] width 133 height 9
click at [10, 101] on input "More details" at bounding box center [10, 101] width 0 height 0
checkbox input "true"
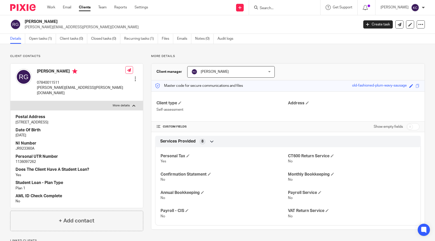
click at [22, 146] on p "JR923360A" at bounding box center [77, 148] width 122 height 5
copy p "JR923360A"
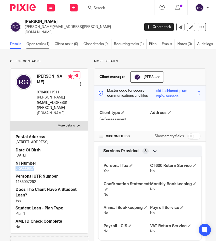
click at [32, 41] on link "Open tasks (1)" at bounding box center [39, 44] width 26 height 10
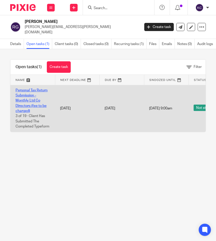
click at [22, 97] on link "Personal Tax Return Submission - Monthly Ltd Co Directors (fee to be charged)" at bounding box center [32, 101] width 32 height 24
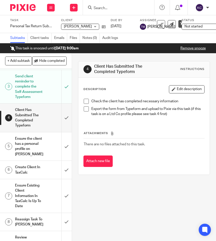
scroll to position [67, 0]
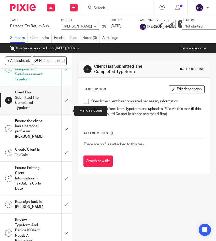
click at [64, 114] on input "submit" at bounding box center [36, 100] width 72 height 28
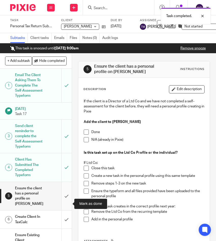
click at [66, 207] on input "submit" at bounding box center [36, 196] width 72 height 28
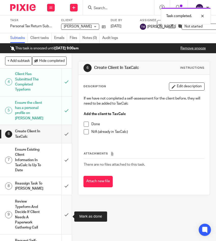
scroll to position [89, 0]
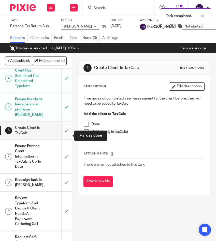
click at [64, 139] on input "submit" at bounding box center [36, 130] width 72 height 18
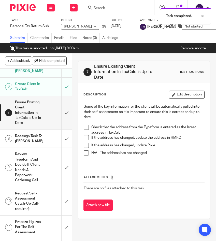
scroll to position [145, 0]
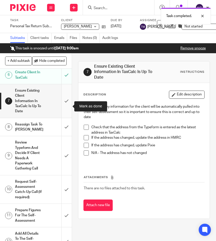
click at [63, 111] on input "submit" at bounding box center [36, 101] width 72 height 34
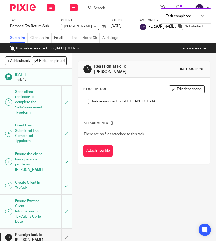
scroll to position [162, 0]
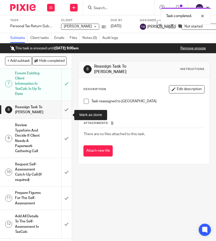
click at [65, 115] on input "submit" at bounding box center [36, 110] width 72 height 18
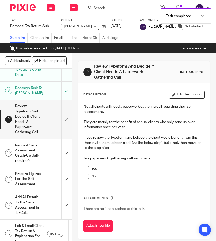
scroll to position [197, 0]
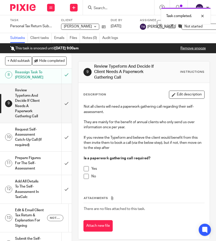
click at [31, 109] on h1 "Review Typeform And Decide If Client Needs A Paperwork Gathering Call" at bounding box center [28, 104] width 27 height 34
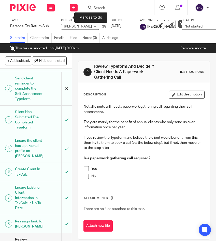
scroll to position [158, 0]
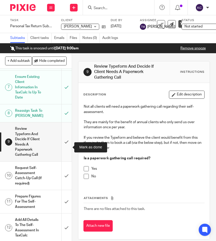
click at [67, 147] on input "submit" at bounding box center [36, 141] width 72 height 39
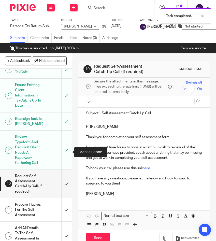
scroll to position [187, 0]
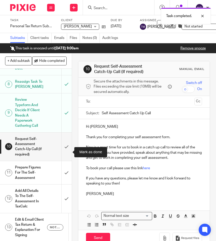
click at [67, 147] on input "submit" at bounding box center [36, 147] width 72 height 28
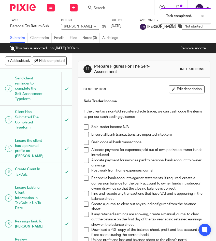
scroll to position [215, 0]
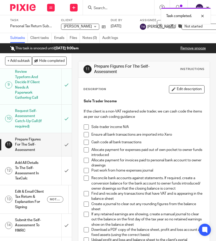
click at [89, 127] on li "Sole-trader income N/A" at bounding box center [144, 128] width 121 height 8
click at [86, 129] on span at bounding box center [86, 126] width 5 height 5
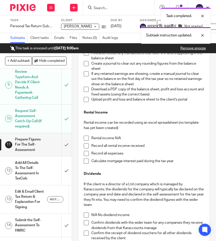
scroll to position [142, 0]
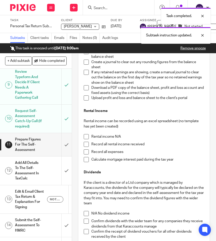
click at [88, 136] on span at bounding box center [86, 136] width 5 height 5
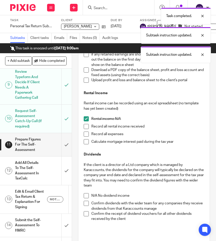
scroll to position [165, 0]
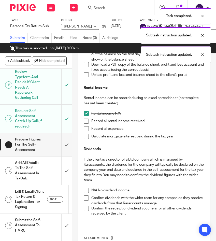
click at [86, 199] on span at bounding box center [86, 197] width 5 height 5
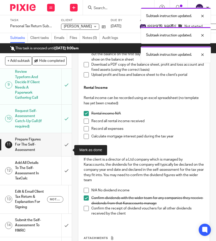
click at [64, 153] on input "submit" at bounding box center [36, 144] width 72 height 23
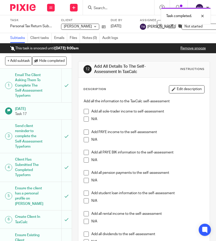
click at [86, 119] on span at bounding box center [86, 119] width 5 height 5
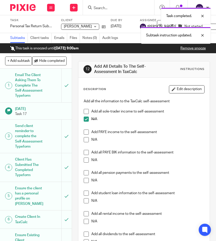
click at [87, 133] on span at bounding box center [86, 132] width 5 height 5
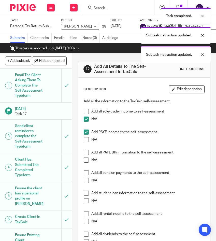
click at [84, 151] on span at bounding box center [86, 152] width 5 height 5
click at [85, 181] on span at bounding box center [86, 180] width 5 height 5
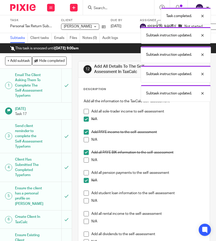
click at [86, 192] on span at bounding box center [86, 193] width 5 height 5
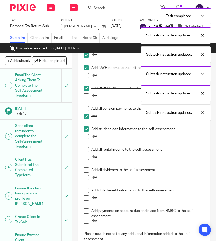
scroll to position [70, 0]
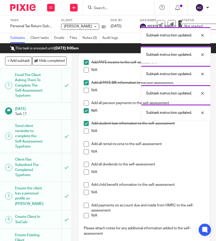
click at [85, 151] on span at bounding box center [86, 151] width 5 height 5
click at [87, 165] on span at bounding box center [86, 164] width 5 height 5
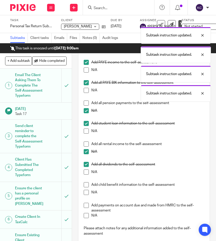
click at [86, 192] on span at bounding box center [86, 192] width 5 height 5
click at [86, 216] on span at bounding box center [86, 215] width 5 height 5
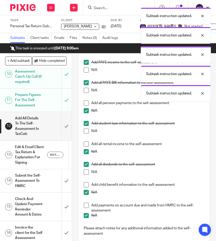
scroll to position [311, 0]
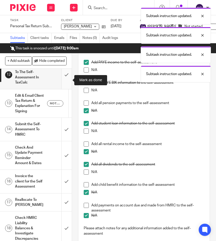
click at [66, 82] on input "submit" at bounding box center [36, 75] width 72 height 28
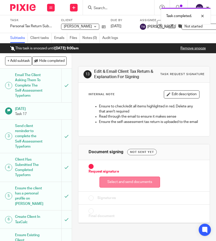
click at [117, 183] on button "Select and send documents" at bounding box center [129, 182] width 61 height 11
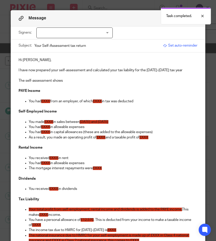
click at [47, 101] on span "£XXX" at bounding box center [45, 101] width 9 height 4
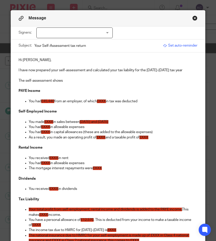
click at [103, 101] on span "£XXX" at bounding box center [101, 101] width 9 height 4
click at [150, 102] on p "You had £45,440 from an employer, of which £6,580 in tax was deducted" at bounding box center [113, 101] width 168 height 5
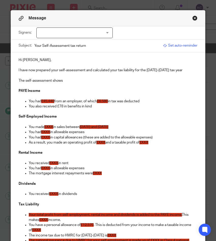
drag, startPoint x: 111, startPoint y: 176, endPoint x: 11, endPoint y: 120, distance: 115.3
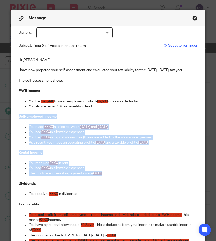
drag, startPoint x: 15, startPoint y: 114, endPoint x: 102, endPoint y: 175, distance: 106.7
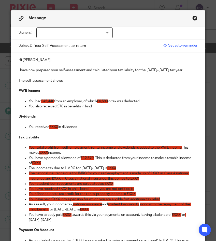
click at [53, 127] on span "£XXX" at bounding box center [53, 127] width 9 height 4
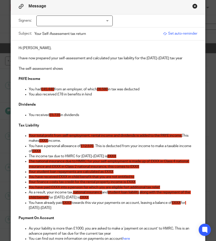
scroll to position [15, 0]
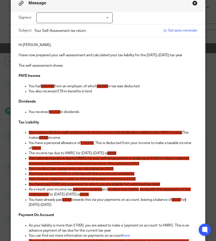
drag, startPoint x: 65, startPoint y: 139, endPoint x: 26, endPoint y: 139, distance: 38.4
click at [26, 139] on ul "Your total profit from self-employment, rental income and dividends is added to…" at bounding box center [108, 171] width 179 height 82
click at [30, 133] on span "Your total profit from self-employment, rental income and dividends is added to…" at bounding box center [105, 133] width 153 height 4
drag, startPoint x: 45, startPoint y: 134, endPoint x: 120, endPoint y: 133, distance: 74.8
click at [120, 133] on span "Your total profit from self-employment, rental income and dividends is added to…" at bounding box center [105, 133] width 153 height 4
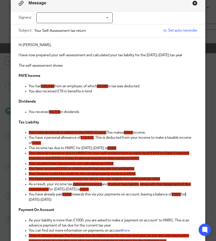
click at [63, 133] on span "Your total dividends is added to the PAYE income." at bounding box center [67, 133] width 77 height 4
click at [132, 132] on span "£XXX" at bounding box center [130, 133] width 9 height 4
click at [36, 143] on span "£XXX" at bounding box center [36, 143] width 9 height 4
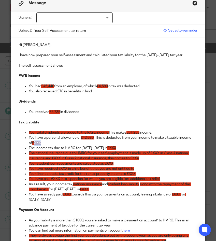
click at [36, 143] on span "£XXX" at bounding box center [36, 143] width 9 height 4
click at [109, 148] on span "£XXX" at bounding box center [111, 148] width 9 height 4
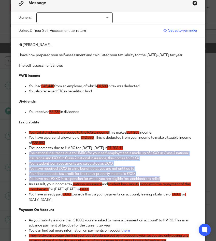
drag, startPoint x: 165, startPoint y: 178, endPoint x: 22, endPoint y: 154, distance: 144.7
click at [22, 154] on ul "Your total dividends are added to the PAYE income. This makes £51,253 income. Y…" at bounding box center [108, 168] width 179 height 77
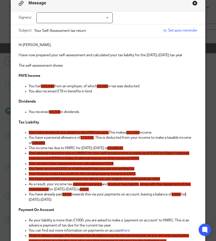
click at [149, 158] on p "The national insurance due to HMRC for your self-employment is made up of £XXX …" at bounding box center [113, 156] width 168 height 10
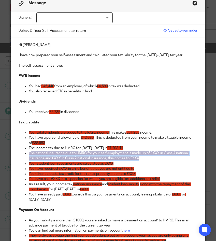
drag, startPoint x: 149, startPoint y: 160, endPoint x: 25, endPoint y: 153, distance: 123.3
click at [29, 153] on li "The national insurance due to HMRC for your self-employment is made up of £XXX …" at bounding box center [113, 156] width 168 height 10
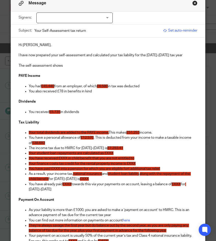
click at [38, 154] on span "Your student loan repayments are calculated as £XXX" at bounding box center [71, 153] width 85 height 4
click at [125, 153] on span "Your additional student loan repayments are calculated as £XXX" at bounding box center [79, 153] width 101 height 4
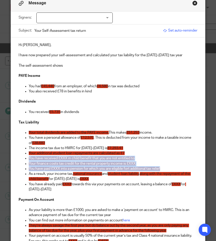
drag, startPoint x: 166, startPoint y: 168, endPoint x: 24, endPoint y: 158, distance: 143.1
click at [23, 158] on ul "Your total dividends are added to the PAYE income. This makes £51,253 income. Y…" at bounding box center [108, 163] width 179 height 67
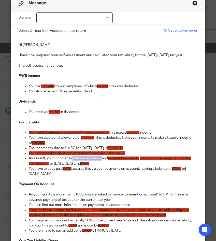
drag, startPoint x: 103, startPoint y: 160, endPoint x: 73, endPoint y: 160, distance: 29.8
click at [73, 160] on p "As a result, your income tax, national insurance and student loan liability , a…" at bounding box center [113, 161] width 168 height 10
click at [79, 159] on p "As a result, your income tax and student loan liability , along with the repaym…" at bounding box center [113, 161] width 168 height 10
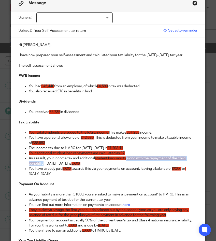
drag, startPoint x: 129, startPoint y: 159, endPoint x: 42, endPoint y: 164, distance: 86.9
click at [42, 164] on p "As a result, your income tax and additional student loan liability , along with…" at bounding box center [113, 161] width 168 height 10
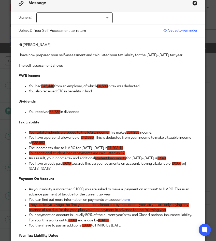
click at [161, 159] on span "£XXX" at bounding box center [162, 158] width 9 height 4
click at [69, 163] on span "£XXX" at bounding box center [67, 164] width 9 height 4
drag, startPoint x: 115, startPoint y: 163, endPoint x: 135, endPoint y: 164, distance: 19.9
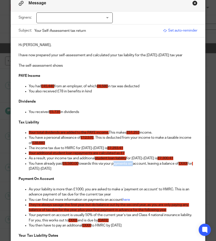
click at [135, 164] on p "You have already paid £6,580.00 towards this via your payments on account, leav…" at bounding box center [113, 166] width 168 height 10
click at [130, 164] on p "You have already paid £6,580.00 towards this via your PAYE account, leaving a b…" at bounding box center [113, 166] width 168 height 10
click at [175, 163] on span "£XXX" at bounding box center [170, 164] width 9 height 4
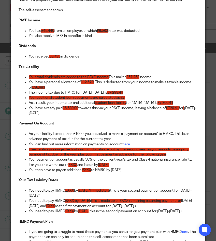
scroll to position [70, 0]
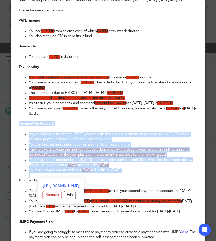
drag, startPoint x: 141, startPoint y: 174, endPoint x: -7, endPoint y: 124, distance: 156.1
click at [0, 124] on html "Work Email Clients Team Reports Settings Work Email Clients Team Reports Settin…" at bounding box center [108, 120] width 216 height 241
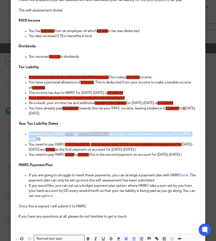
drag, startPoint x: 57, startPoint y: 140, endPoint x: 24, endPoint y: 134, distance: 33.6
click at [24, 134] on ul "You need to pay HMRC £XXX by 31st July 2025/Immediately (this is your second pa…" at bounding box center [108, 137] width 179 height 10
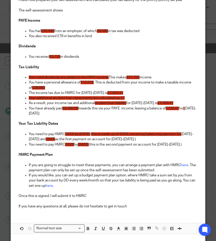
click at [70, 135] on span "£XXX by [DATE]" at bounding box center [77, 134] width 25 height 4
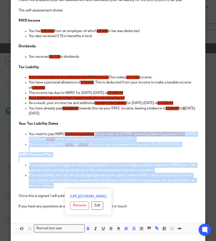
drag, startPoint x: 115, startPoint y: 135, endPoint x: 153, endPoint y: 185, distance: 62.9
click at [153, 186] on div "Hi Rosa, I have now prepared your self-assessment and calculated your tax liabi…" at bounding box center [108, 97] width 194 height 231
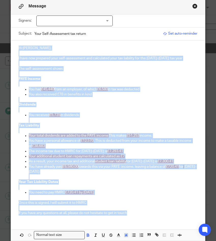
scroll to position [0, 0]
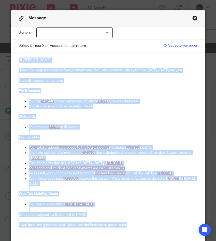
drag, startPoint x: 131, startPoint y: 158, endPoint x: 9, endPoint y: 0, distance: 200.1
click at [9, 0] on div "Message Signers: Rosa Gibby-Leversuch (0 selected) Subject: Your Self-Assessmen…" at bounding box center [108, 120] width 216 height 241
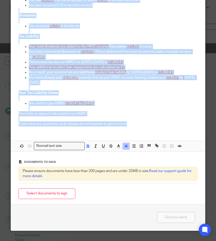
click at [125, 148] on icon "button" at bounding box center [126, 146] width 5 height 5
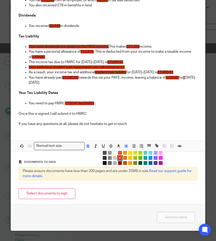
click at [114, 153] on li "color:#FFFFFF" at bounding box center [115, 153] width 4 height 4
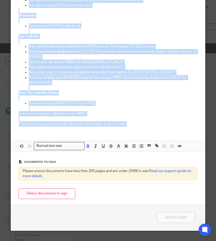
scroll to position [0, 0]
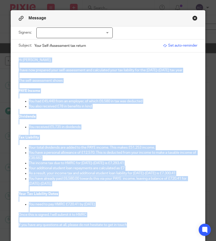
click at [49, 30] on div at bounding box center [74, 32] width 76 height 11
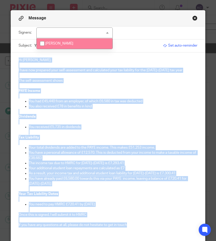
click at [54, 43] on span "[PERSON_NAME]" at bounding box center [59, 44] width 28 height 4
checkbox input "true"
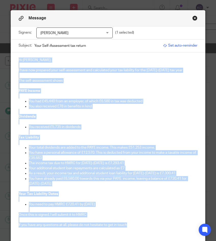
click at [182, 72] on p "I have now prepared your self-assessment and calculated your tax liability for …" at bounding box center [108, 70] width 179 height 5
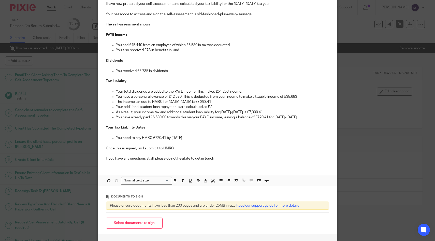
scroll to position [117, 0]
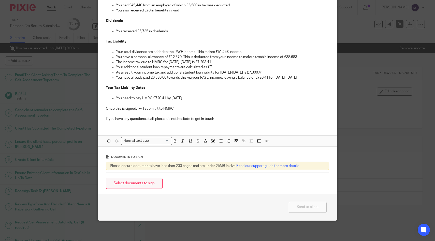
click at [151, 182] on button "Select documents to sign" at bounding box center [134, 183] width 57 height 11
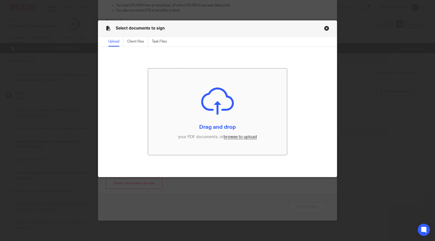
click at [216, 105] on input "file" at bounding box center [217, 111] width 139 height 87
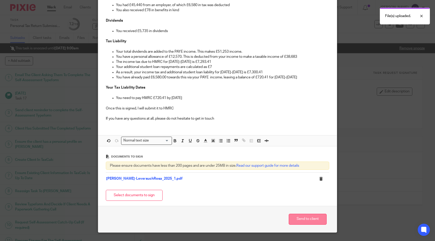
click at [216, 223] on button "Send to client" at bounding box center [308, 219] width 38 height 11
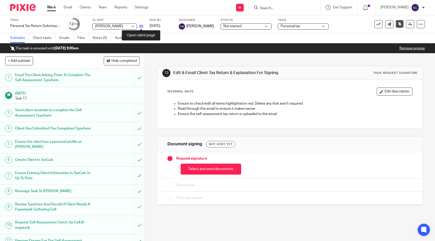
click at [141, 25] on icon at bounding box center [141, 26] width 4 height 4
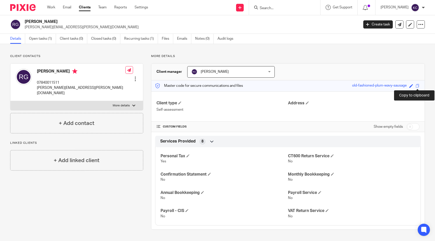
click at [417, 86] on span at bounding box center [418, 86] width 4 height 4
click at [415, 129] on input "checkbox" at bounding box center [413, 126] width 13 height 7
checkbox input "true"
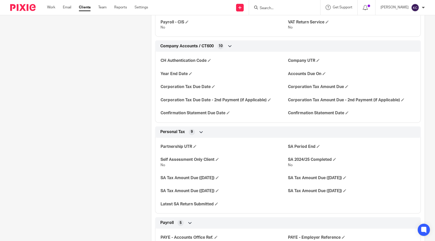
scroll to position [308, 0]
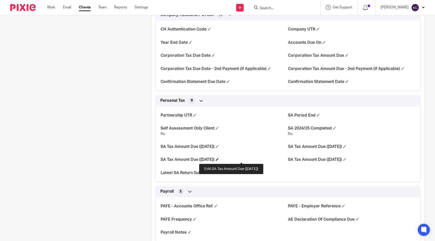
click at [219, 159] on span at bounding box center [217, 159] width 3 height 3
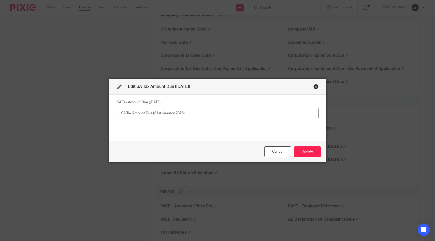
paste input "720.41"
type input "720.41"
click at [304, 153] on button "Update" at bounding box center [307, 151] width 27 height 11
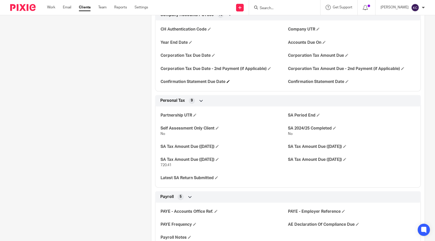
scroll to position [0, 0]
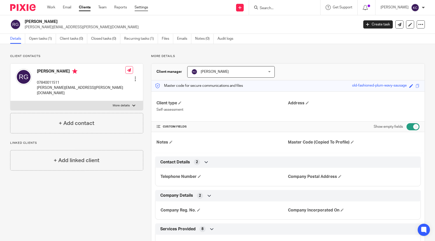
click at [141, 7] on link "Settings" at bounding box center [141, 7] width 13 height 5
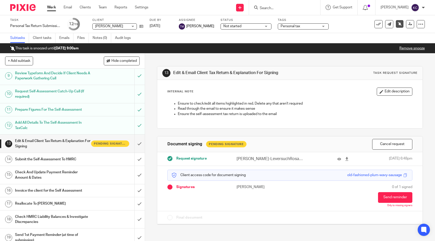
scroll to position [142, 0]
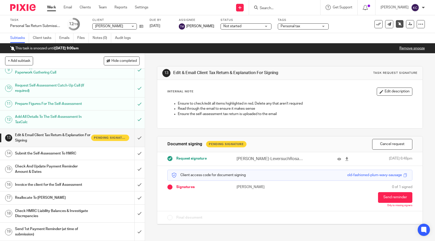
click at [78, 167] on h1 "Check And Update Payment Reminder Amount & Dates" at bounding box center [53, 169] width 76 height 13
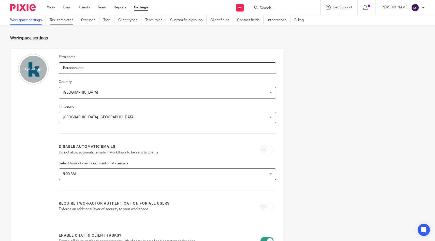
click at [61, 21] on link "Task templates" at bounding box center [64, 20] width 28 height 10
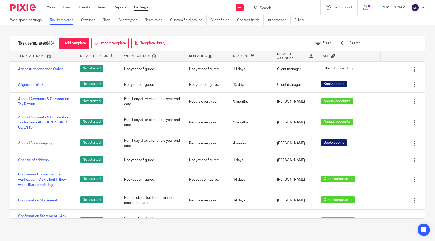
click at [389, 39] on div at bounding box center [374, 43] width 86 height 15
click at [389, 42] on input "text" at bounding box center [378, 43] width 59 height 6
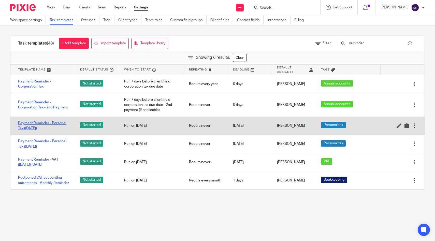
type input "reminder"
click at [39, 126] on link "Payment Reminder - Personal Tax ([DATE])" at bounding box center [44, 126] width 52 height 10
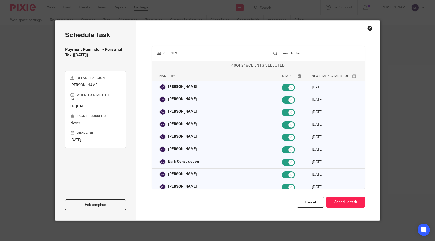
click at [311, 56] on input "text" at bounding box center [320, 54] width 78 height 6
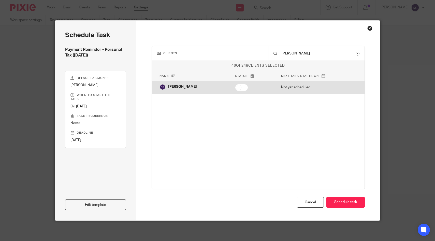
type input "rosa"
click at [245, 90] on input "checkbox" at bounding box center [241, 87] width 13 height 7
checkbox input "true"
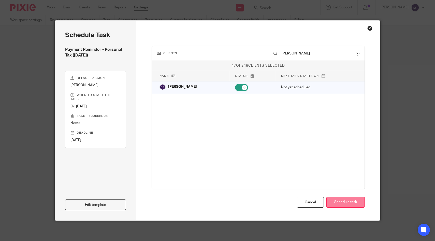
click at [336, 200] on button "Schedule task" at bounding box center [345, 202] width 38 height 11
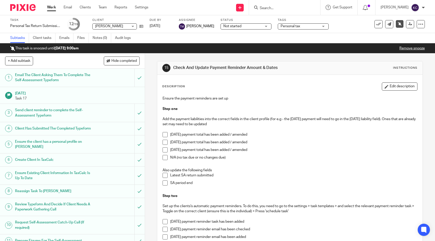
click at [166, 143] on span at bounding box center [165, 142] width 5 height 5
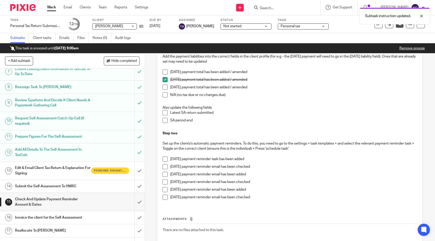
scroll to position [142, 0]
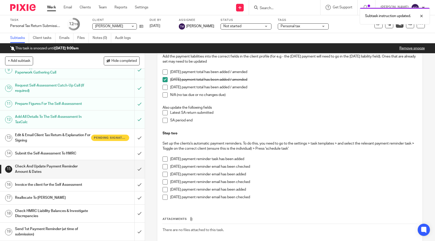
click at [84, 195] on h1 "Reallocate To [PERSON_NAME]" at bounding box center [53, 198] width 76 height 8
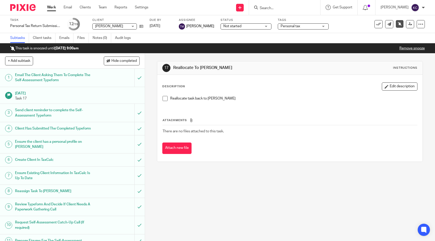
scroll to position [142, 0]
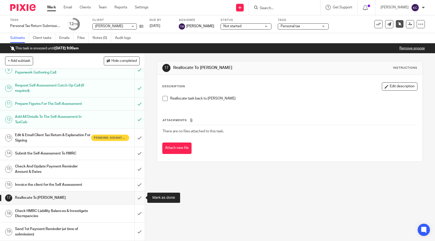
click at [138, 197] on input "submit" at bounding box center [72, 197] width 145 height 13
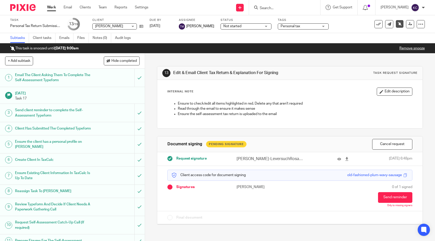
click at [236, 26] on span "Not started" at bounding box center [242, 26] width 38 height 5
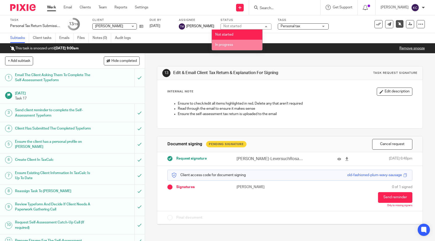
click at [235, 44] on li "In progress" at bounding box center [237, 45] width 50 height 10
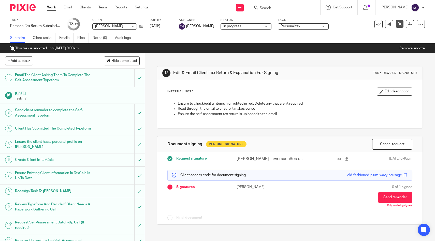
click at [305, 28] on span "Personal tax" at bounding box center [300, 26] width 38 height 5
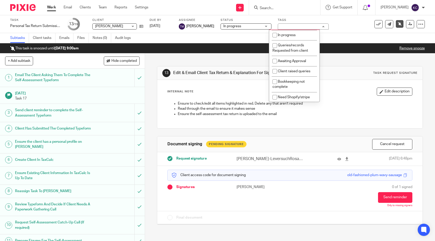
scroll to position [124, 0]
click at [298, 62] on span "Awaiting Approval" at bounding box center [292, 60] width 28 height 4
checkbox input "true"
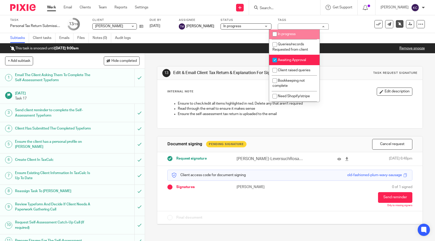
scroll to position [142, 0]
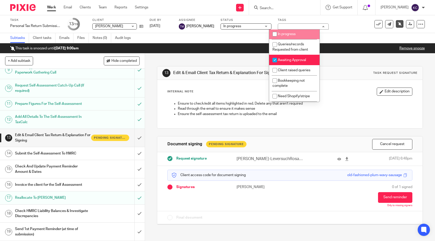
click at [63, 185] on h1 "Invoice the client for the Self Assessment" at bounding box center [53, 185] width 76 height 8
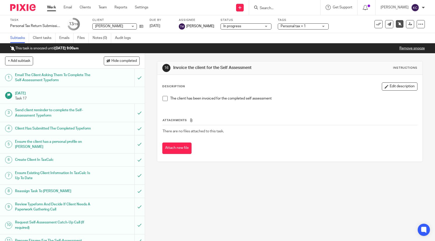
click at [163, 99] on div "The client has been invoiced for the completed self assessment" at bounding box center [290, 100] width 260 height 14
click at [164, 99] on span at bounding box center [165, 98] width 5 height 5
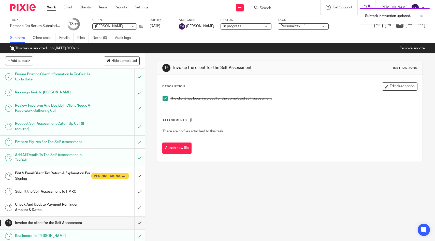
scroll to position [142, 0]
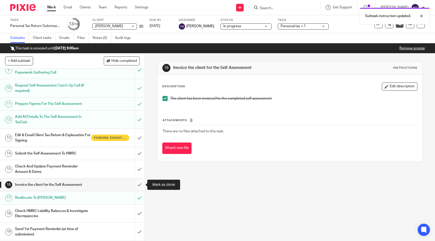
click at [138, 184] on input "submit" at bounding box center [72, 184] width 145 height 13
